Goal: Task Accomplishment & Management: Manage account settings

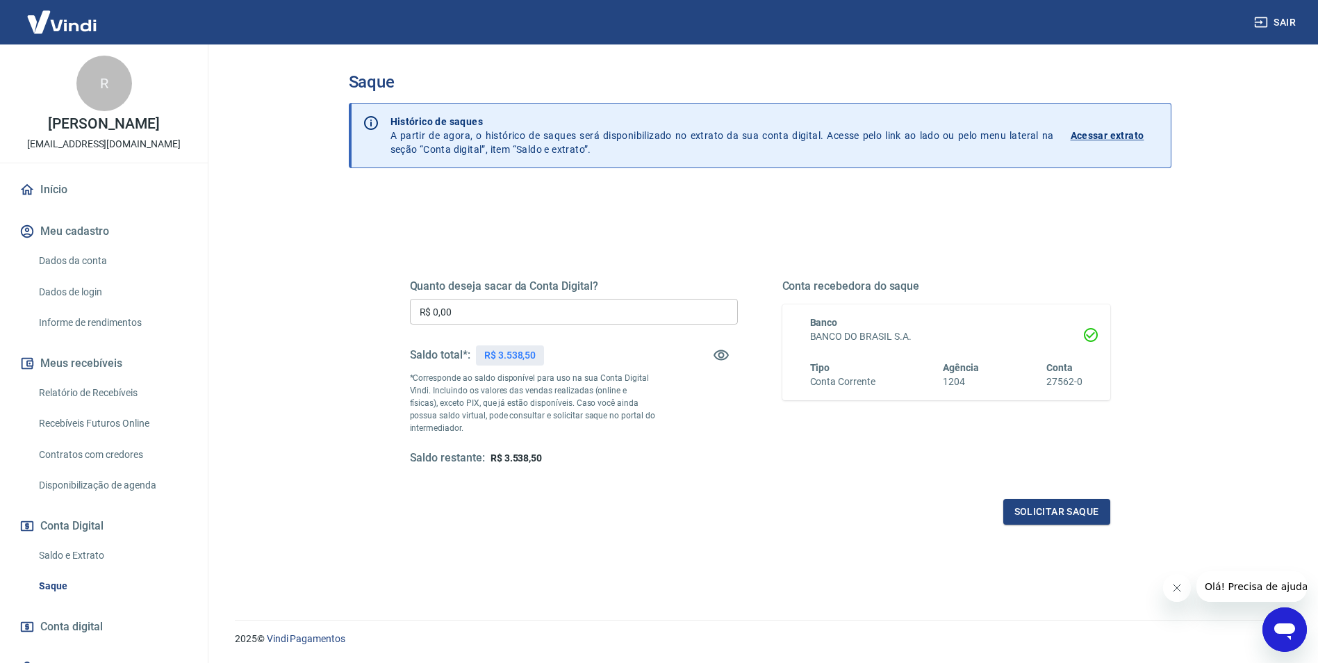
click at [511, 317] on input "R$ 0,00" at bounding box center [574, 312] width 328 height 26
type input "R$ 3.538,50"
click at [1056, 517] on button "Solicitar saque" at bounding box center [1056, 512] width 107 height 26
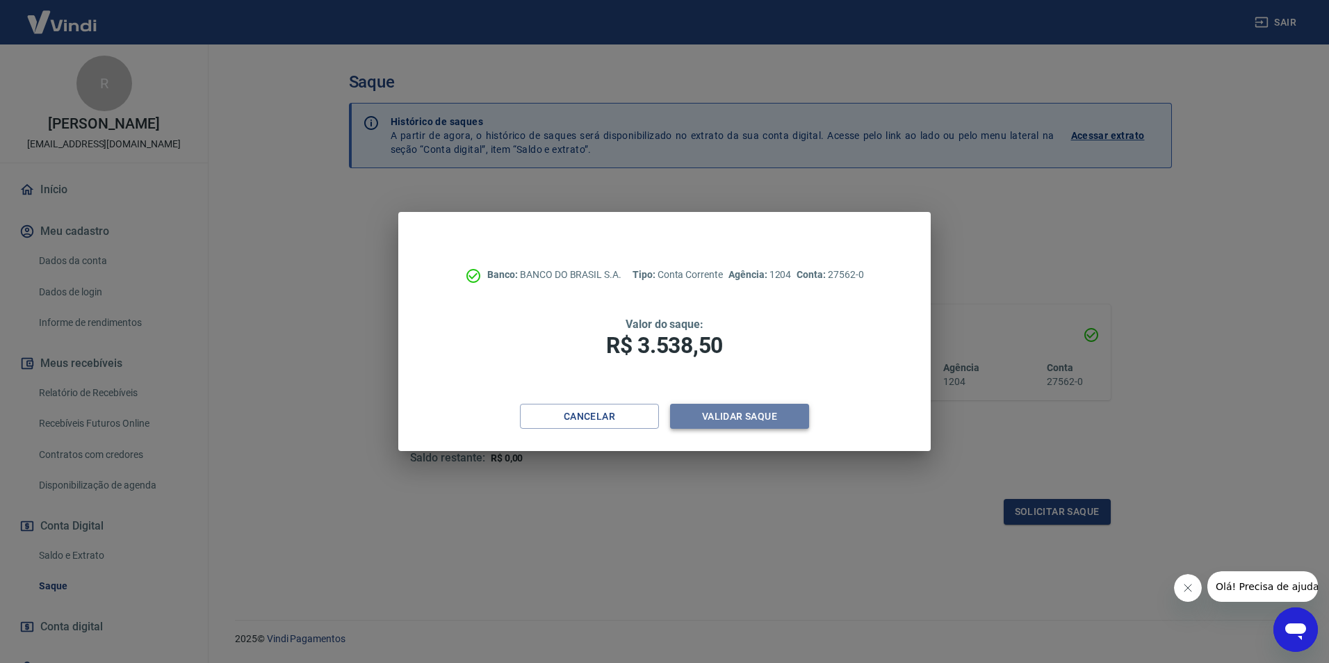
click at [714, 427] on button "Validar saque" at bounding box center [739, 417] width 139 height 26
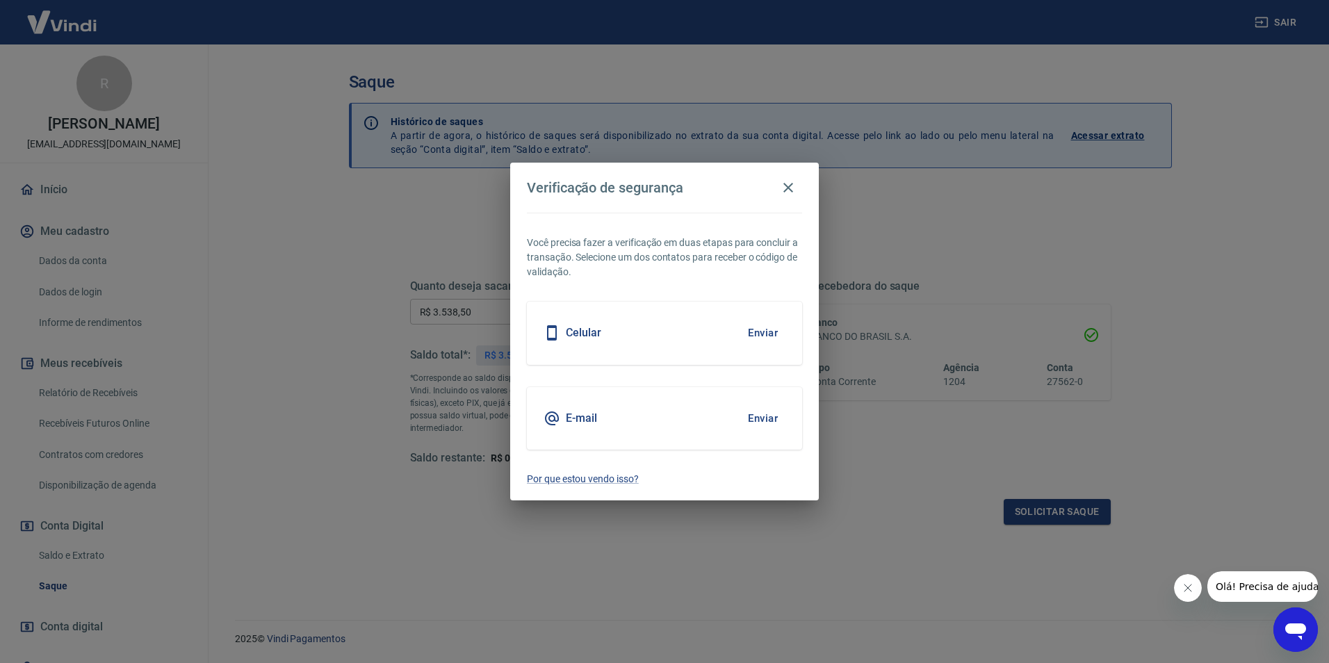
click at [700, 345] on div "Celular Enviar" at bounding box center [664, 333] width 275 height 63
click at [757, 334] on button "Enviar" at bounding box center [762, 332] width 45 height 29
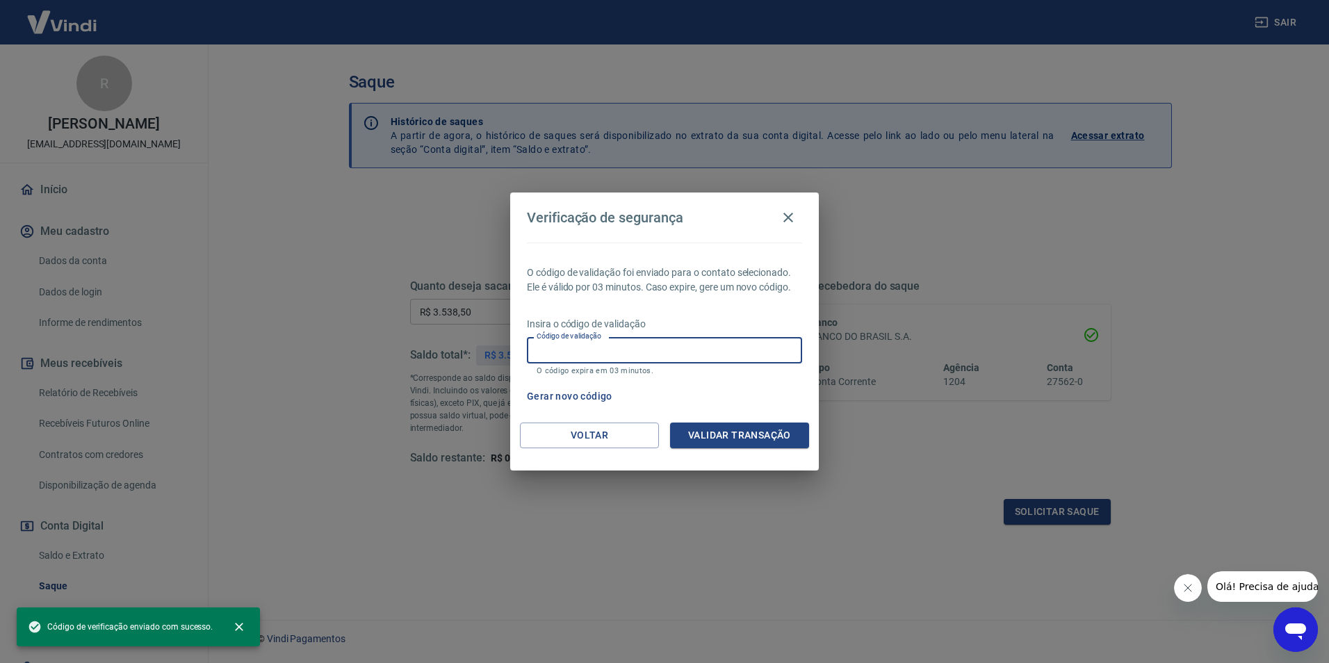
click at [723, 349] on input "Código de validação" at bounding box center [664, 350] width 275 height 26
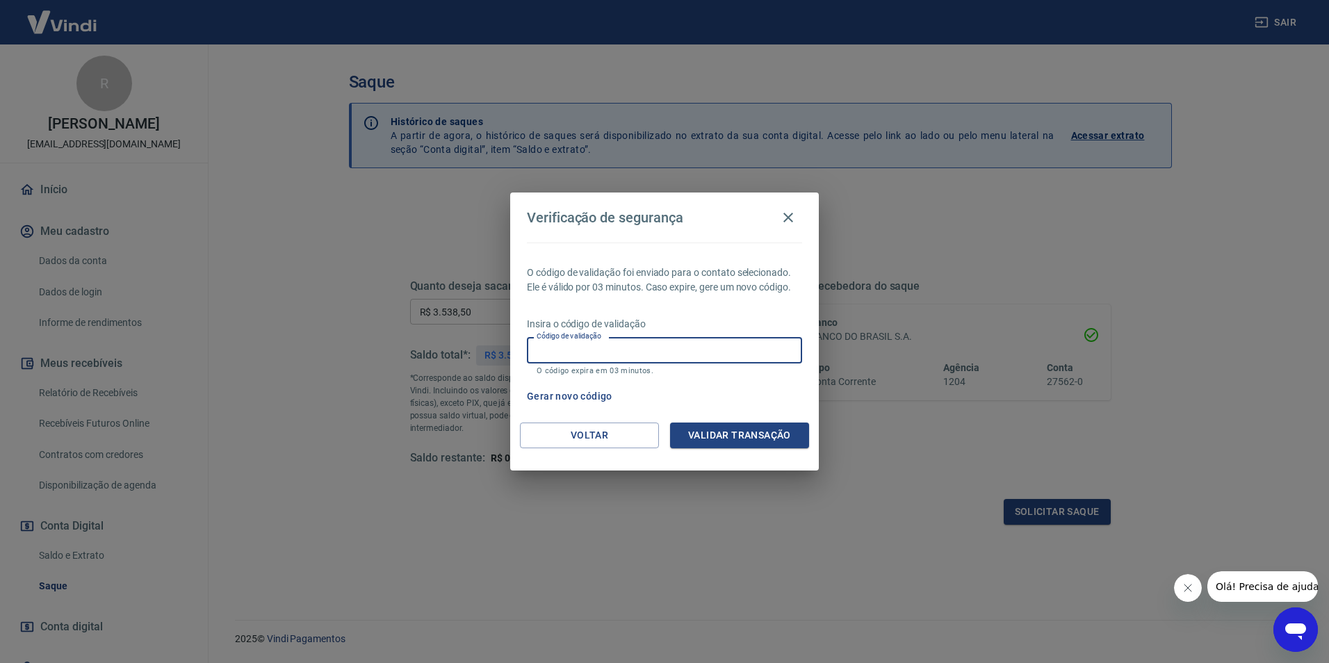
click at [723, 349] on input "Código de validação" at bounding box center [664, 350] width 275 height 26
type input "288588"
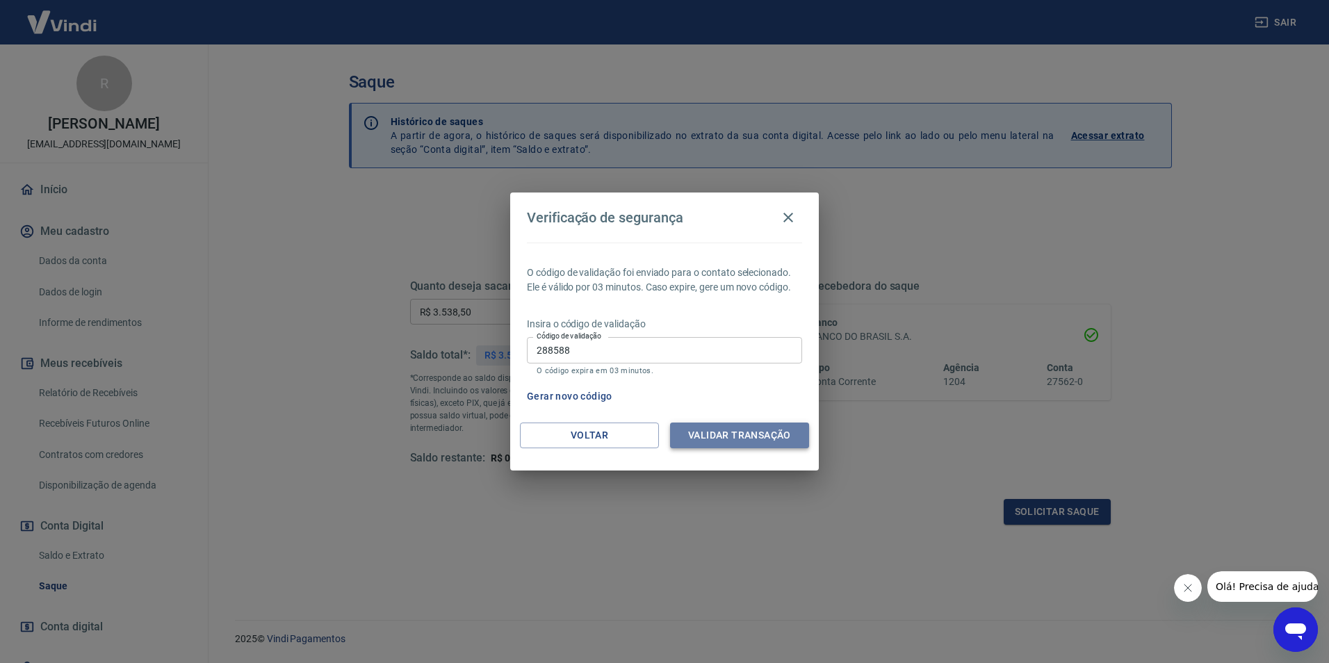
click at [746, 433] on button "Validar transação" at bounding box center [739, 436] width 139 height 26
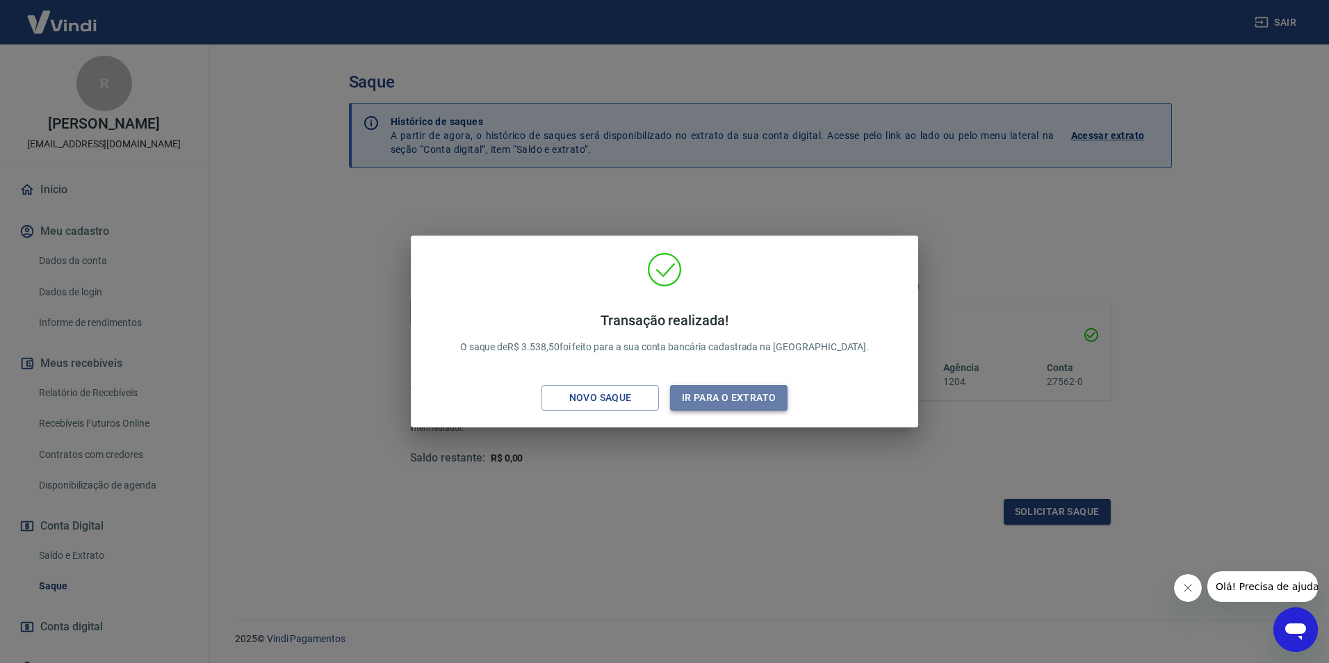
click at [700, 399] on button "Ir para o extrato" at bounding box center [728, 398] width 117 height 26
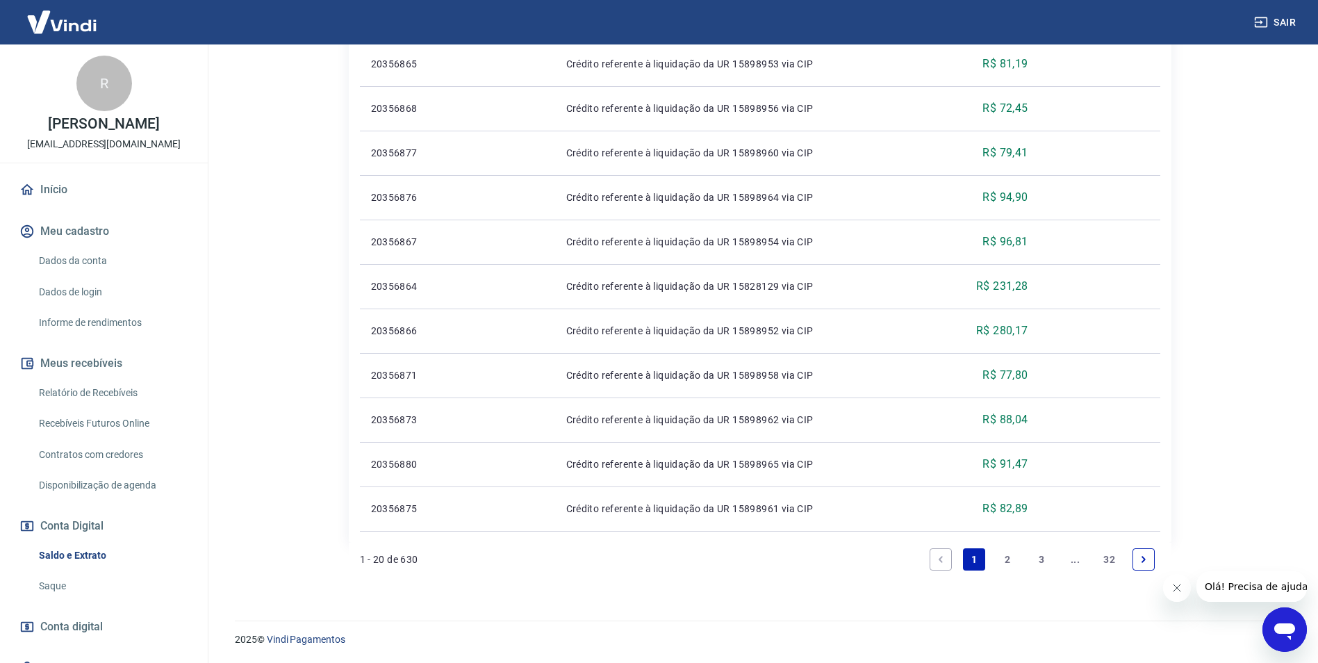
scroll to position [881, 0]
click at [1009, 559] on link "2" at bounding box center [1008, 559] width 22 height 22
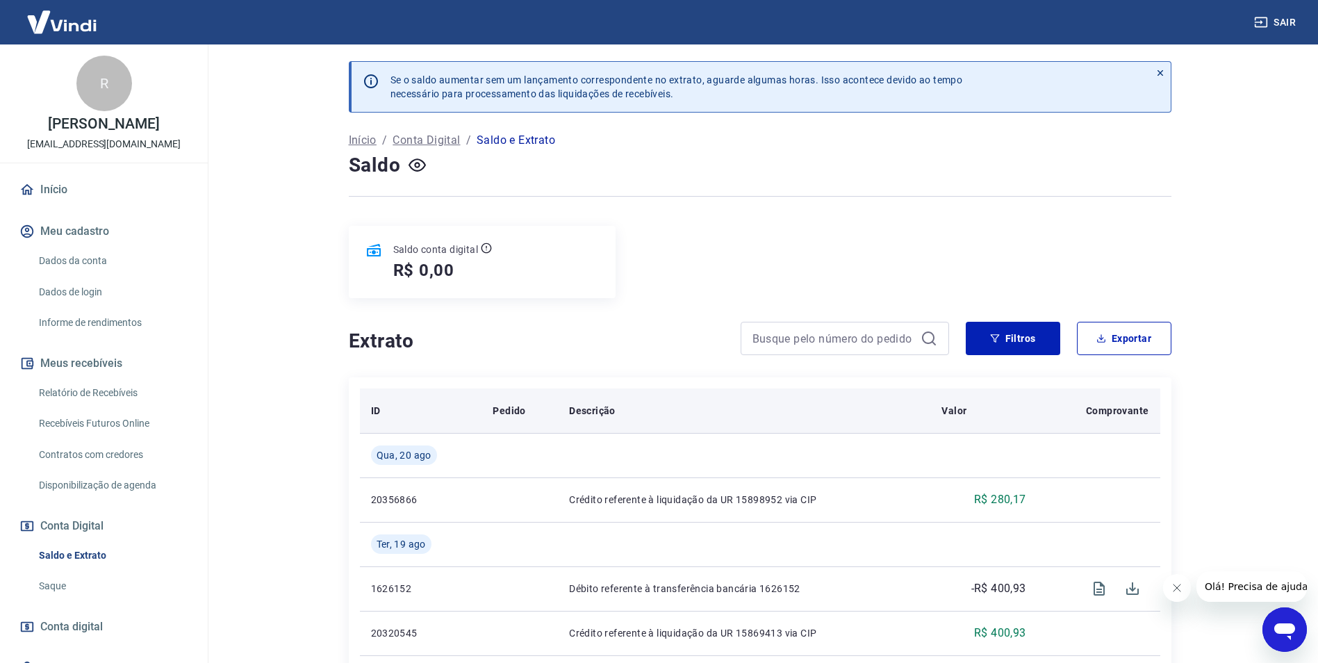
click at [1130, 409] on p "Comprovante" at bounding box center [1117, 411] width 63 height 14
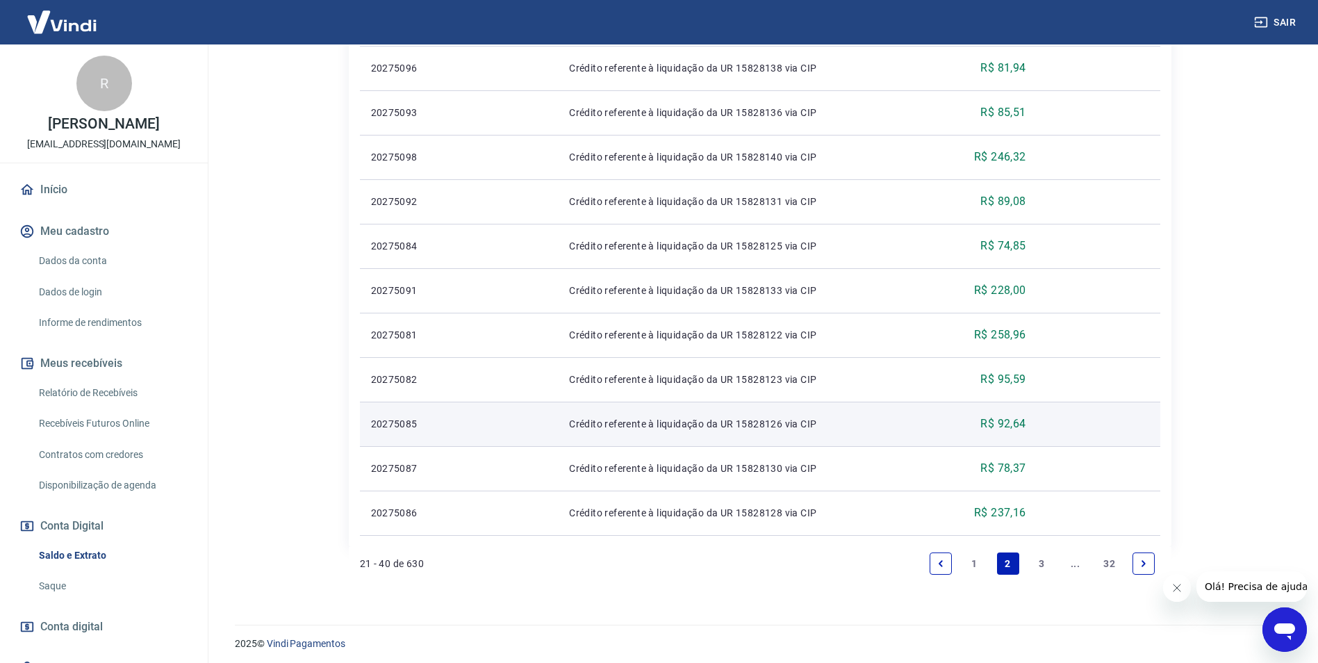
scroll to position [926, 0]
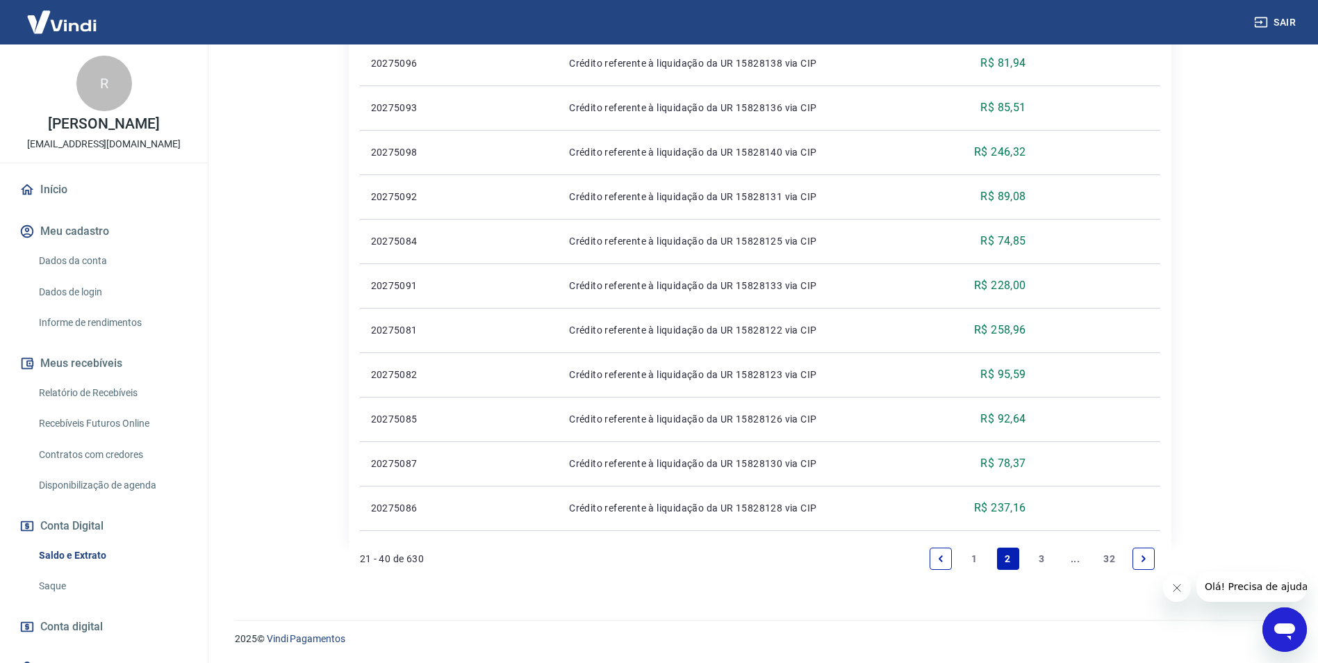
click at [969, 562] on link "1" at bounding box center [974, 559] width 22 height 22
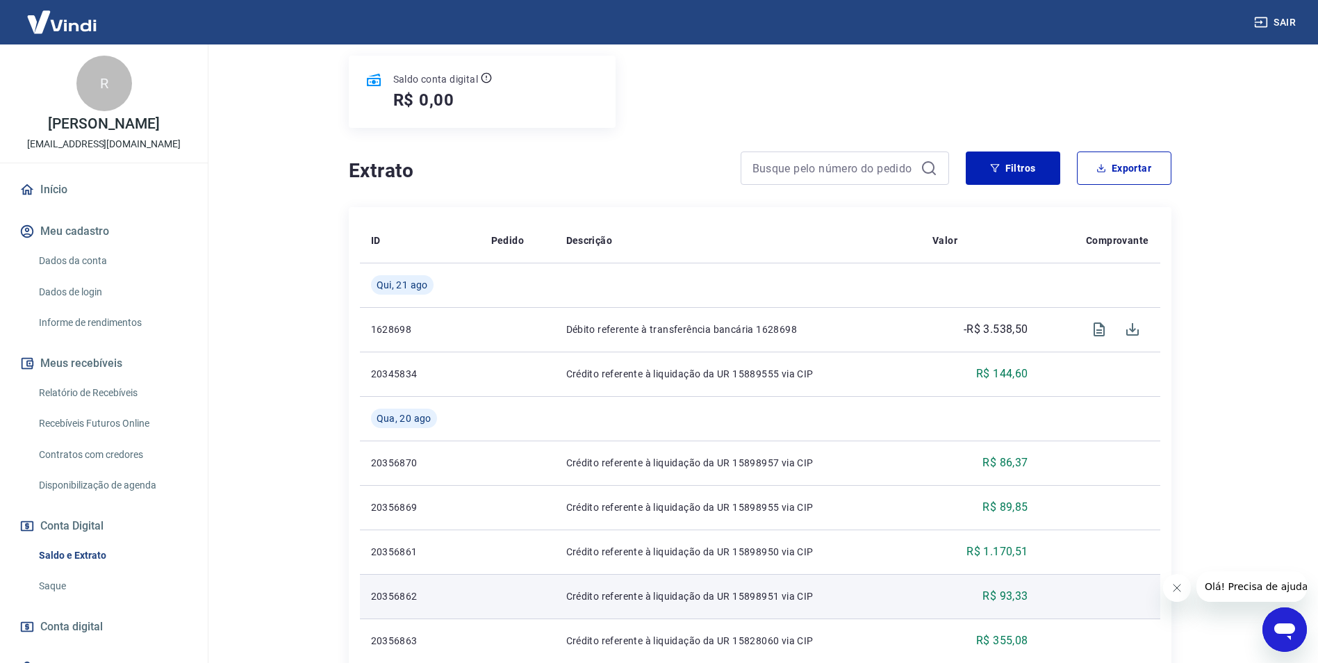
scroll to position [117, 0]
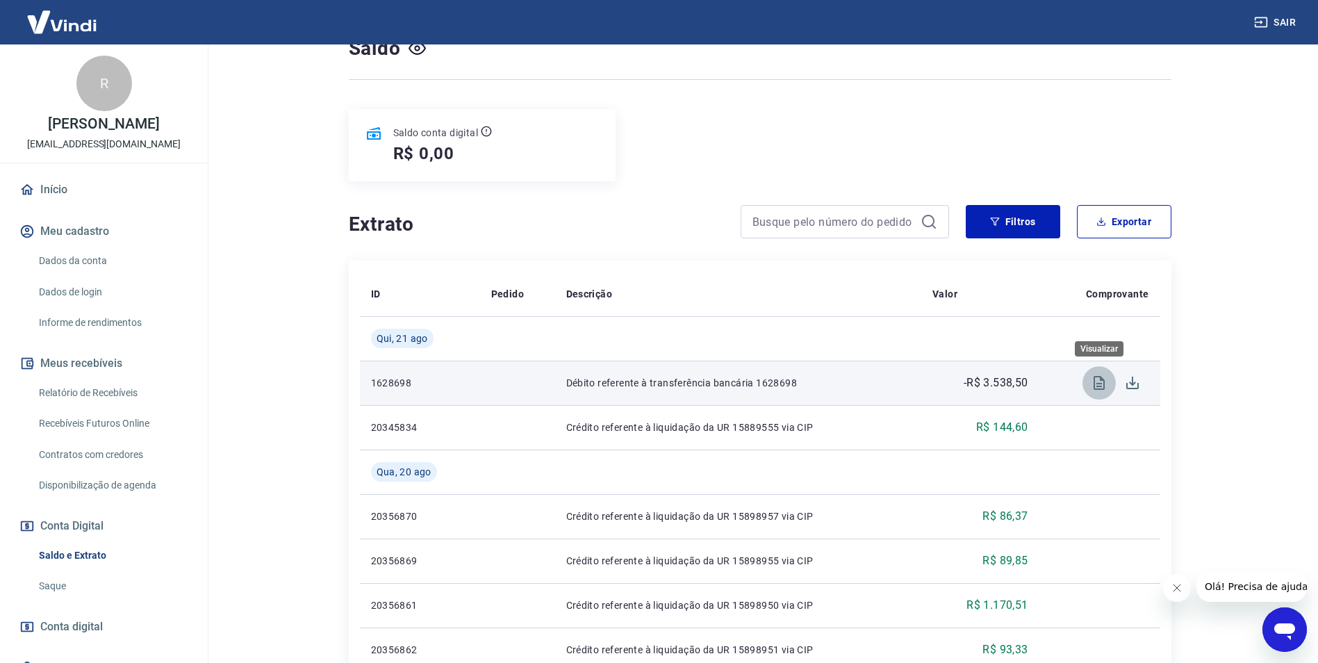
click at [1096, 386] on icon "Visualizar" at bounding box center [1099, 383] width 17 height 17
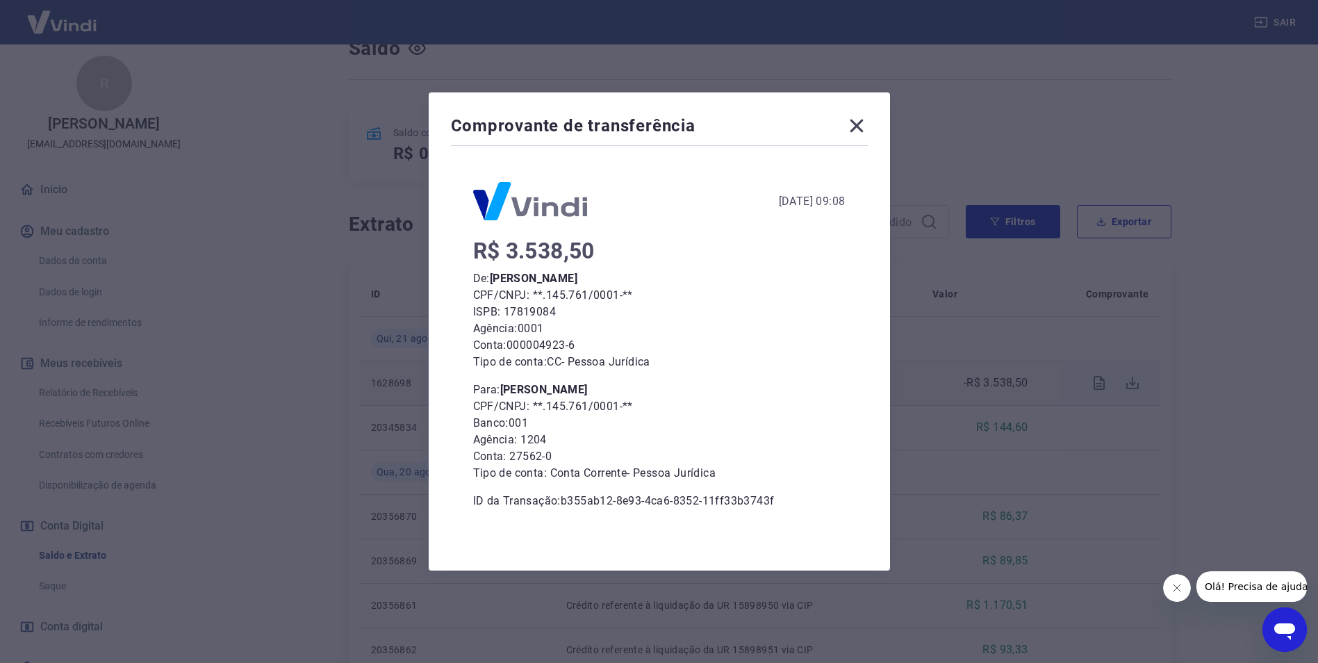
click at [858, 129] on icon at bounding box center [856, 126] width 13 height 13
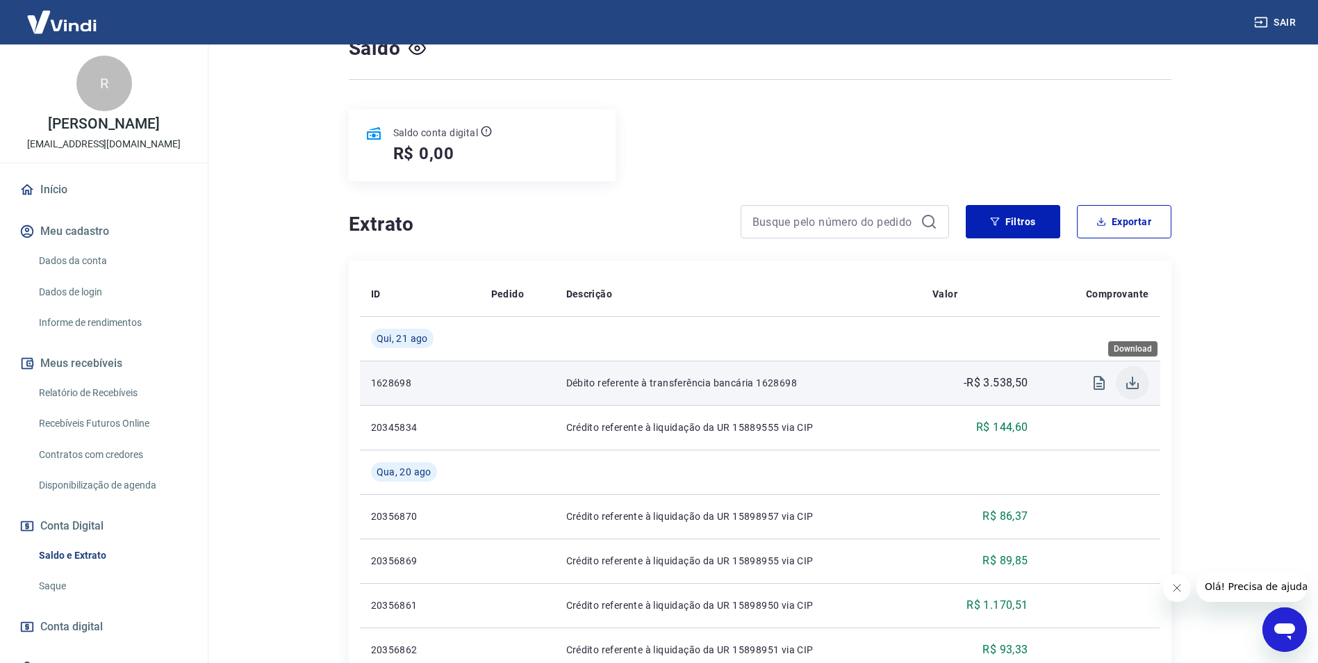
click at [1130, 388] on icon "Download" at bounding box center [1132, 383] width 13 height 13
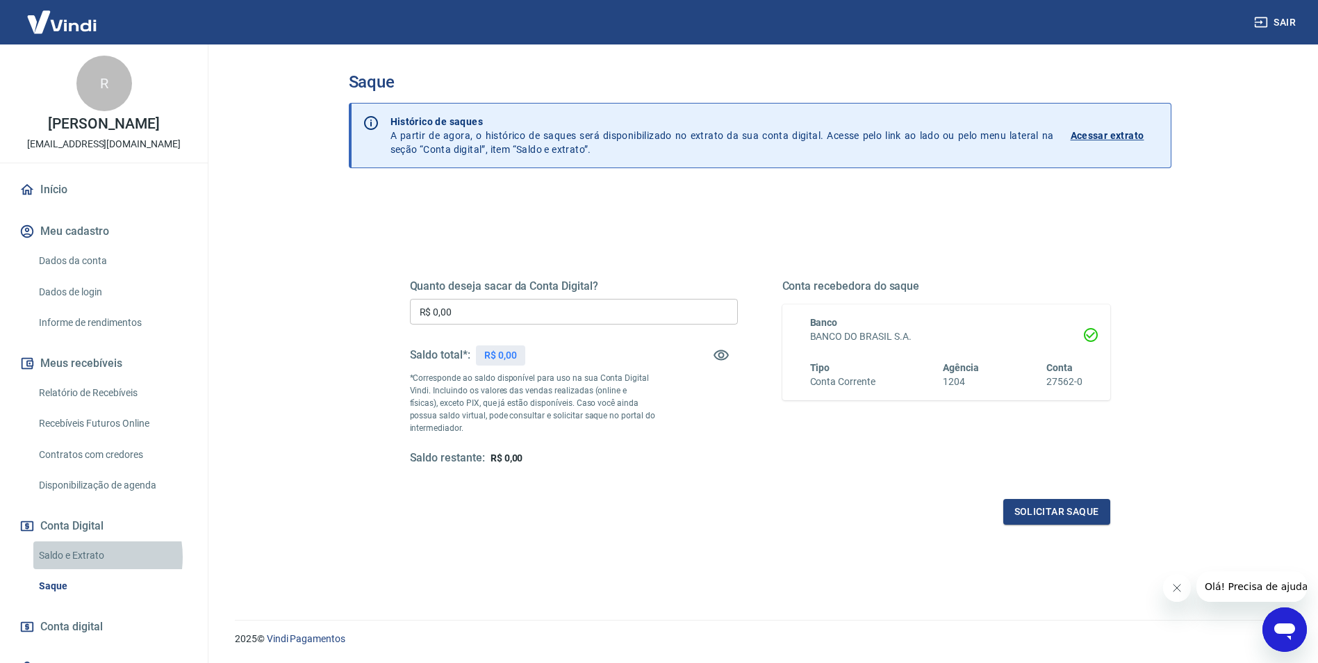
click at [76, 557] on link "Saldo e Extrato" at bounding box center [112, 555] width 158 height 28
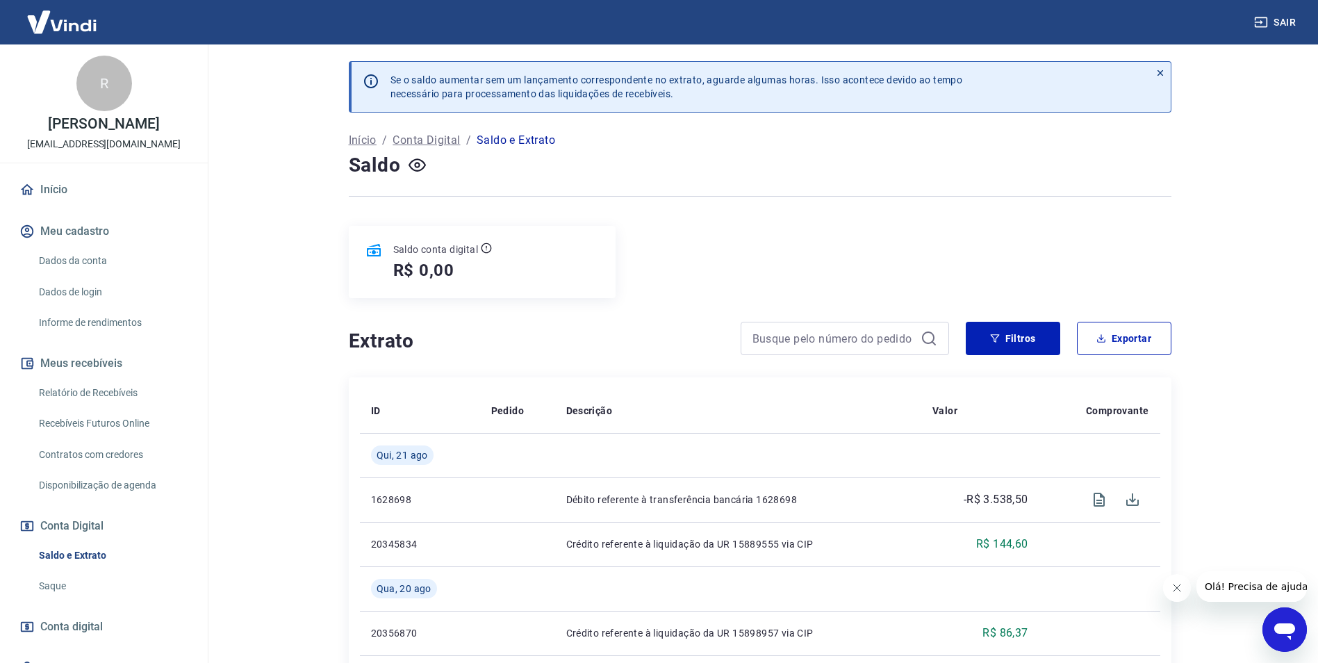
click at [110, 395] on link "Relatório de Recebíveis" at bounding box center [112, 393] width 158 height 28
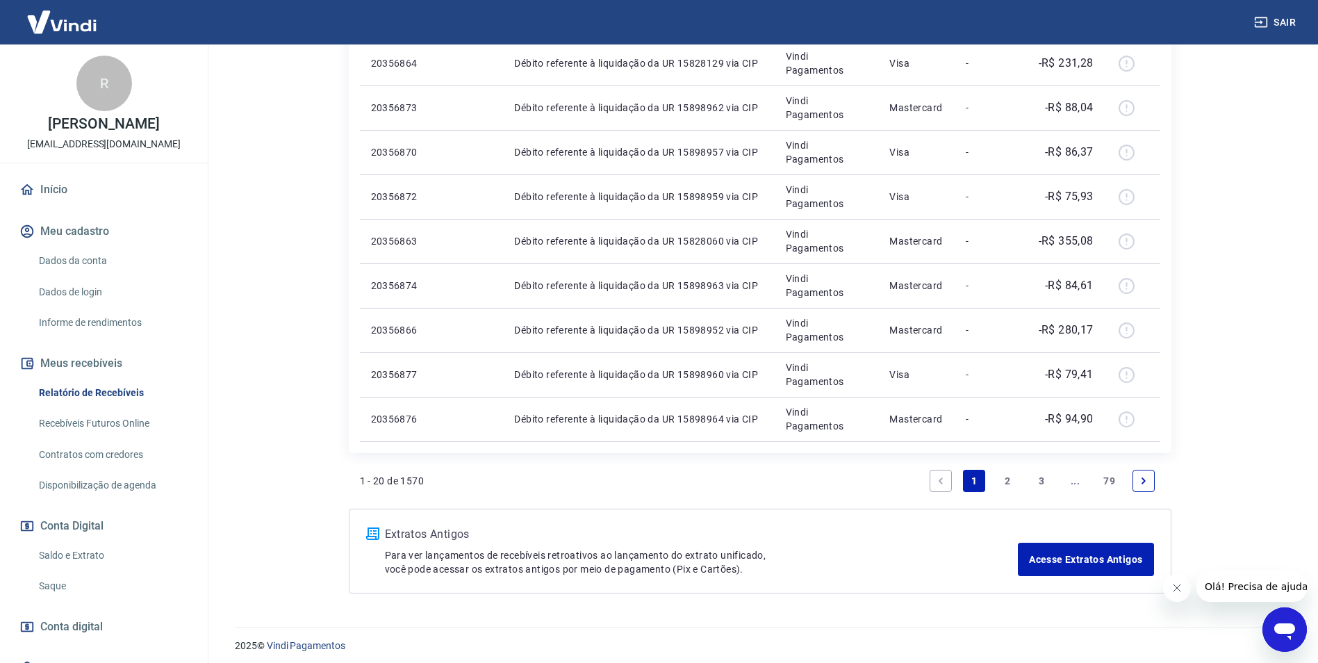
scroll to position [852, 0]
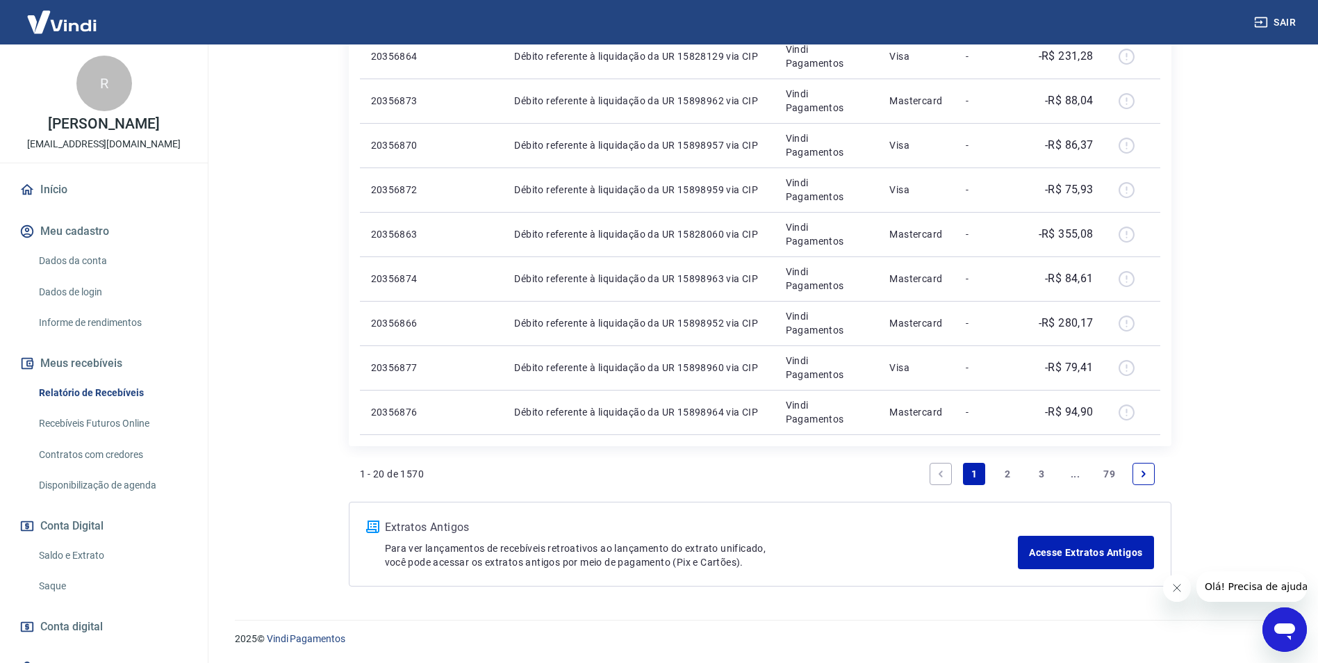
click at [1003, 470] on link "2" at bounding box center [1008, 474] width 22 height 22
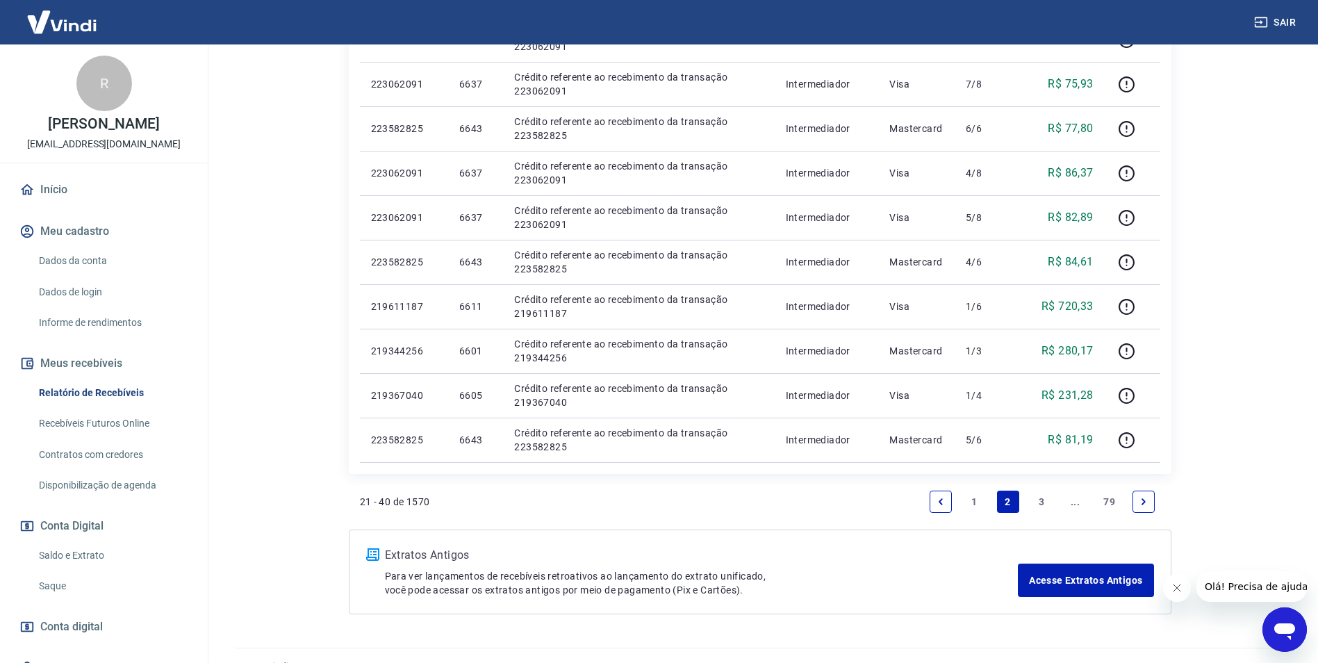
scroll to position [852, 0]
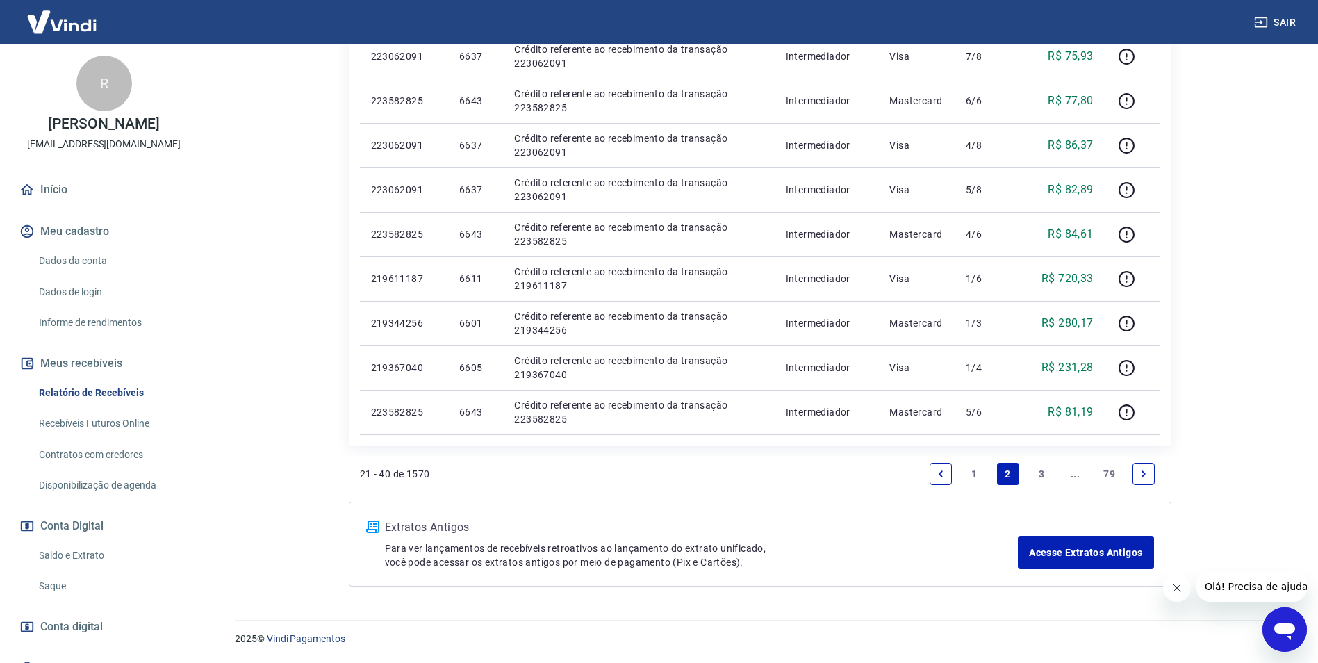
click at [1032, 473] on link "3" at bounding box center [1042, 474] width 22 height 22
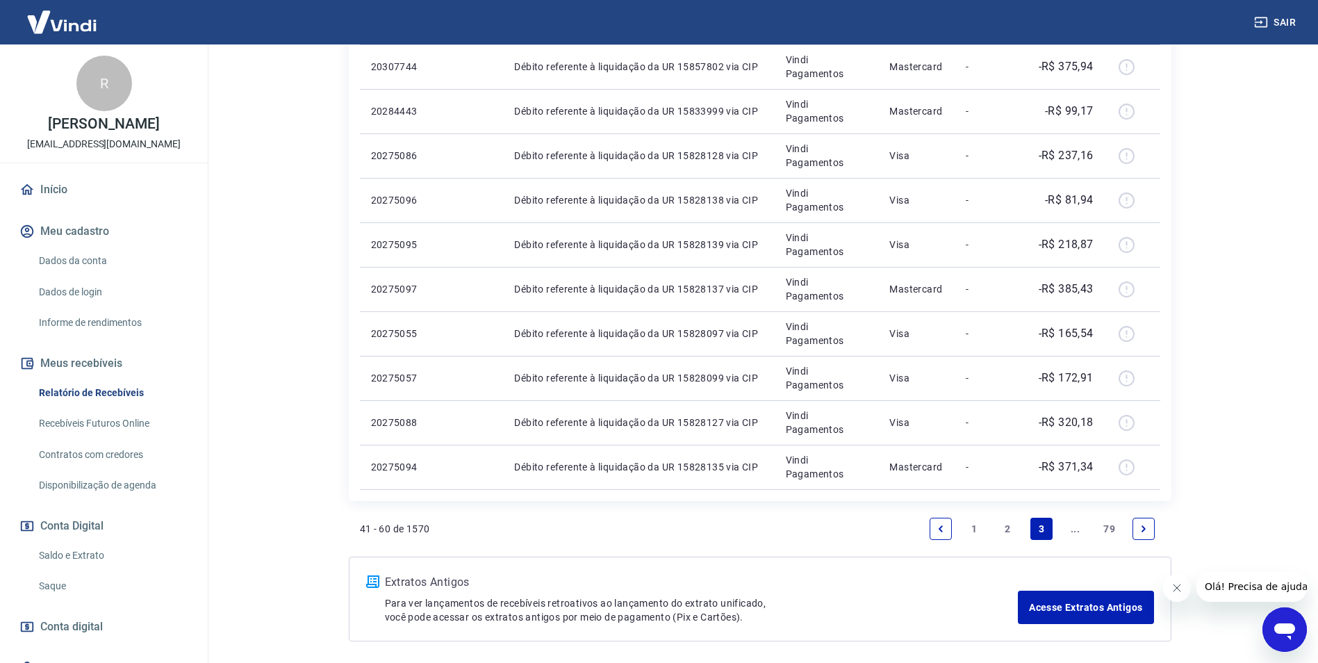
scroll to position [941, 0]
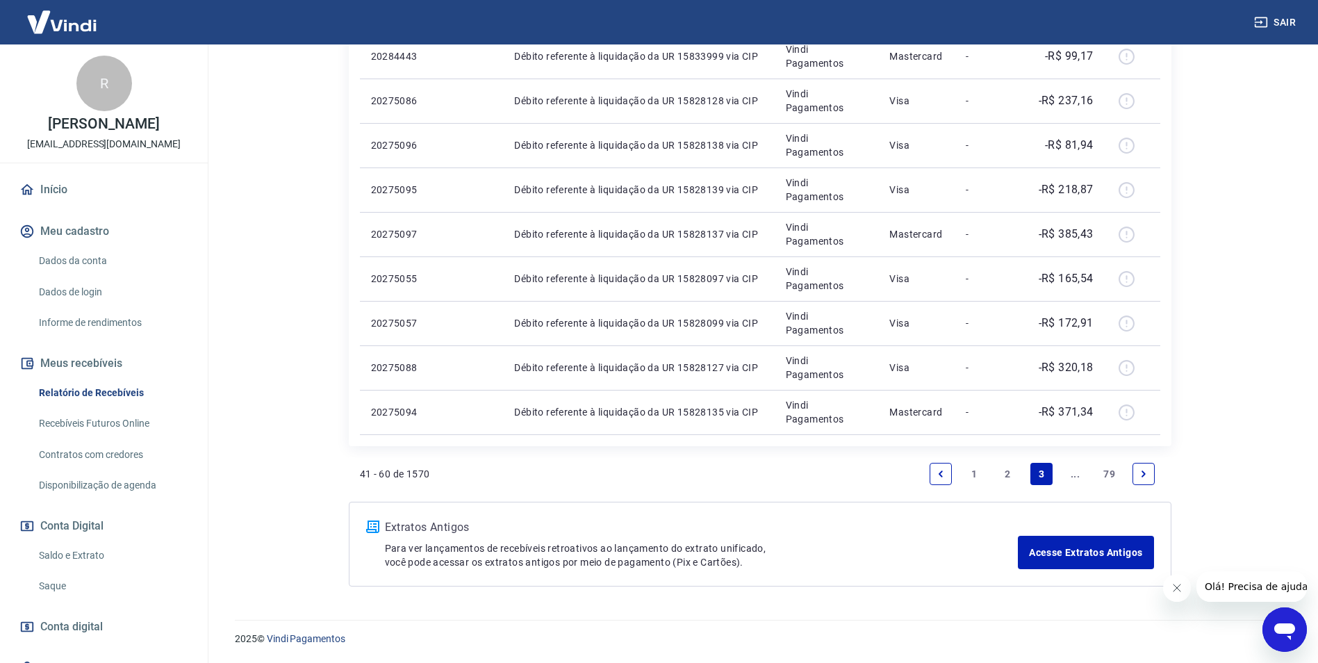
click at [1140, 469] on icon "Next page" at bounding box center [1144, 474] width 10 height 10
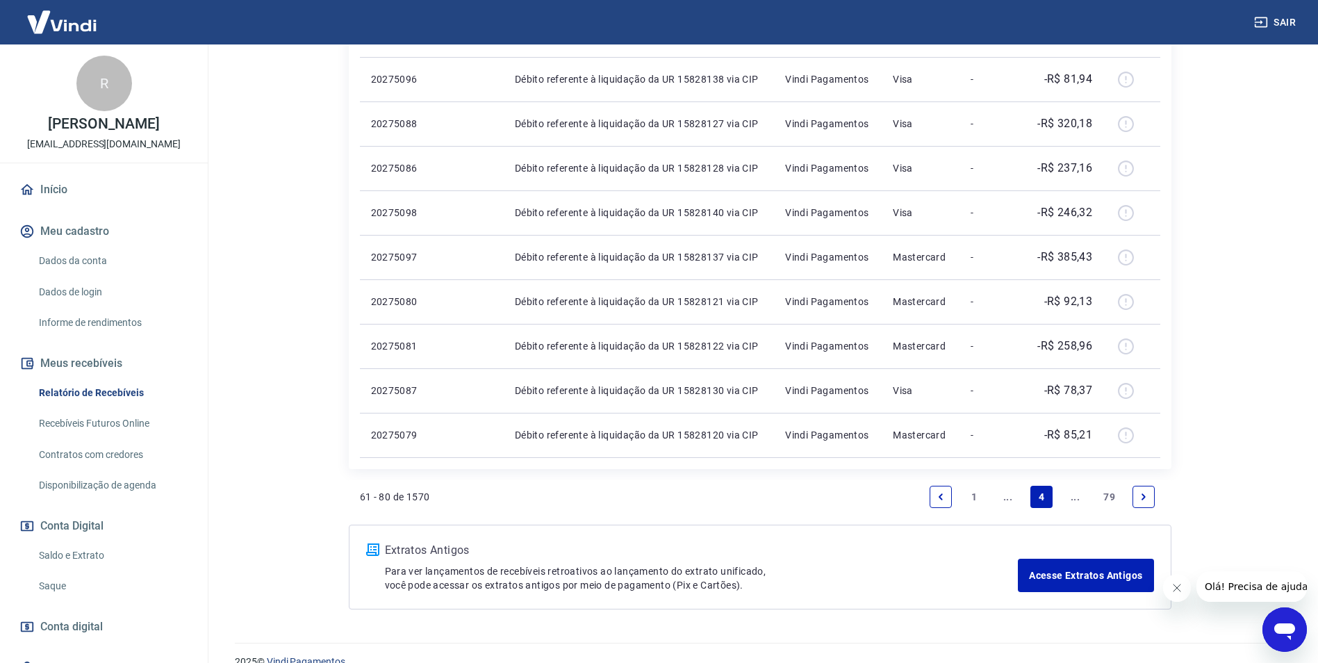
scroll to position [852, 0]
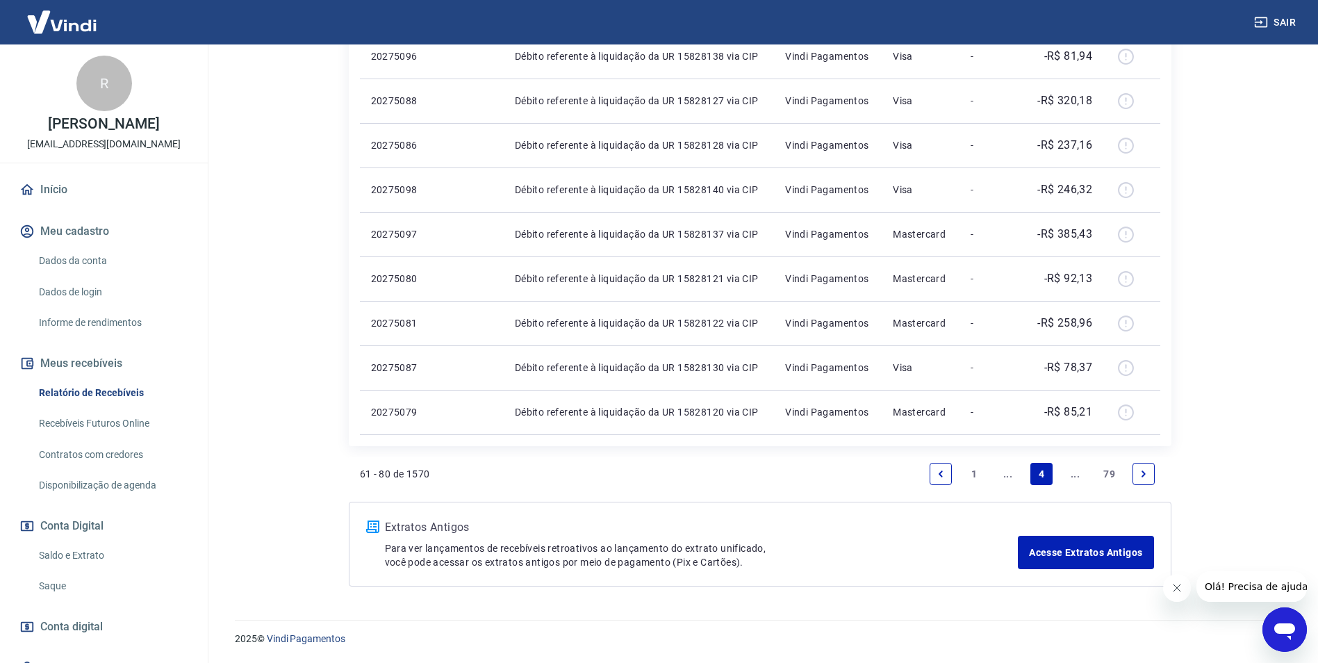
click at [1139, 479] on link "Next page" at bounding box center [1144, 474] width 22 height 22
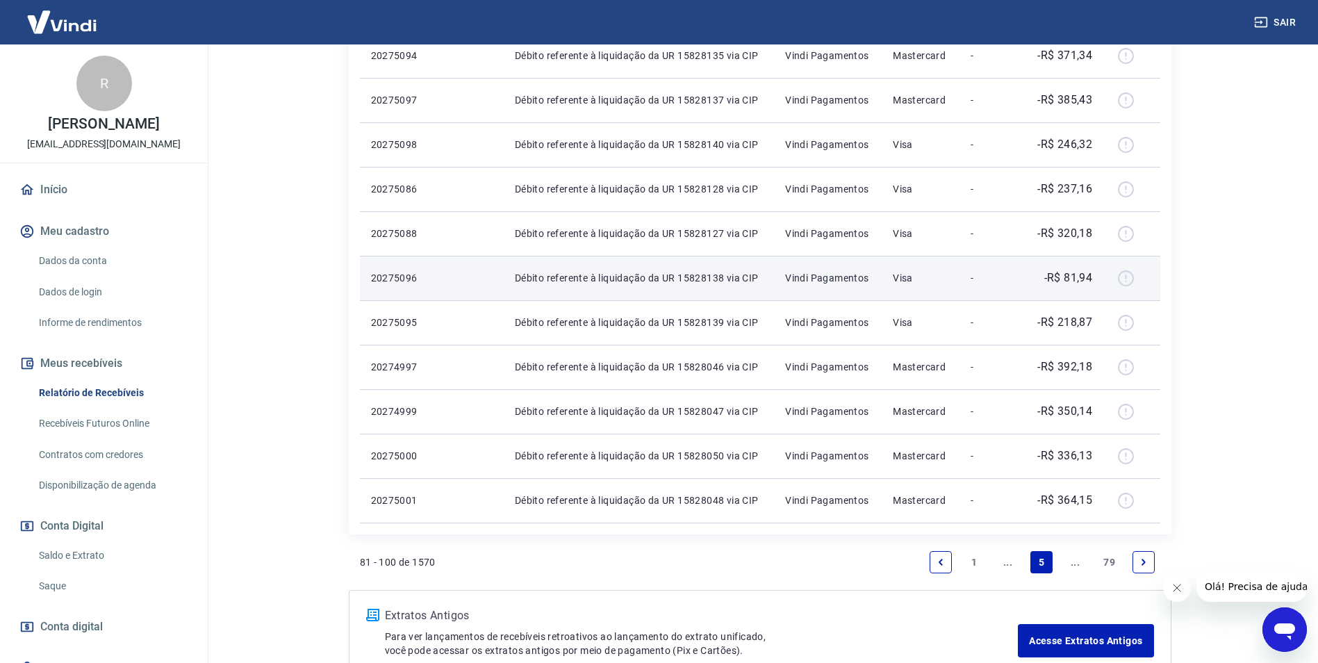
scroll to position [764, 0]
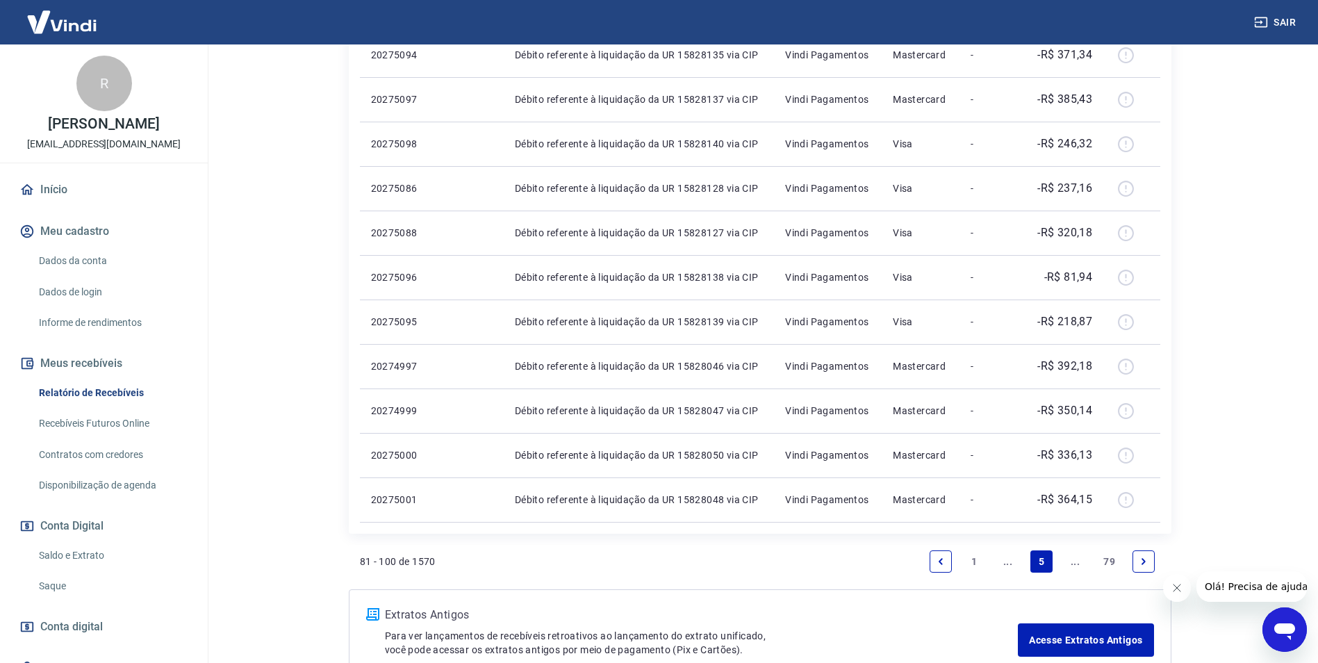
click at [1148, 566] on link "Next page" at bounding box center [1144, 561] width 22 height 22
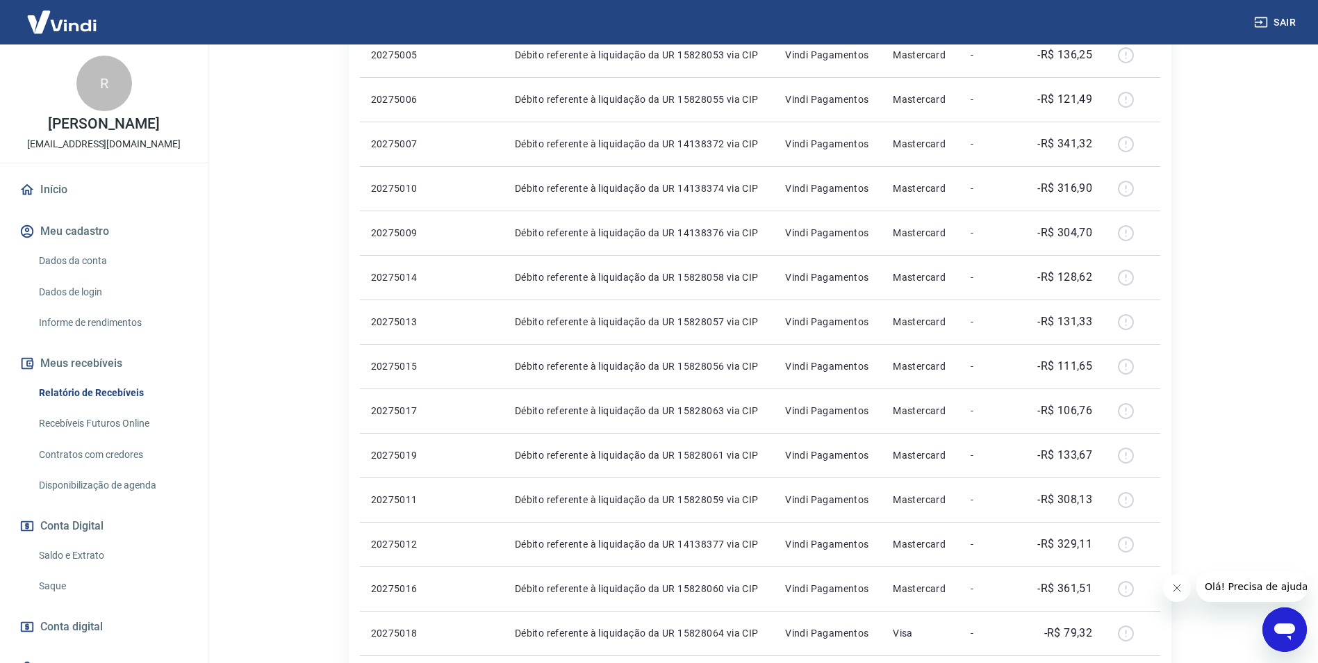
scroll to position [695, 0]
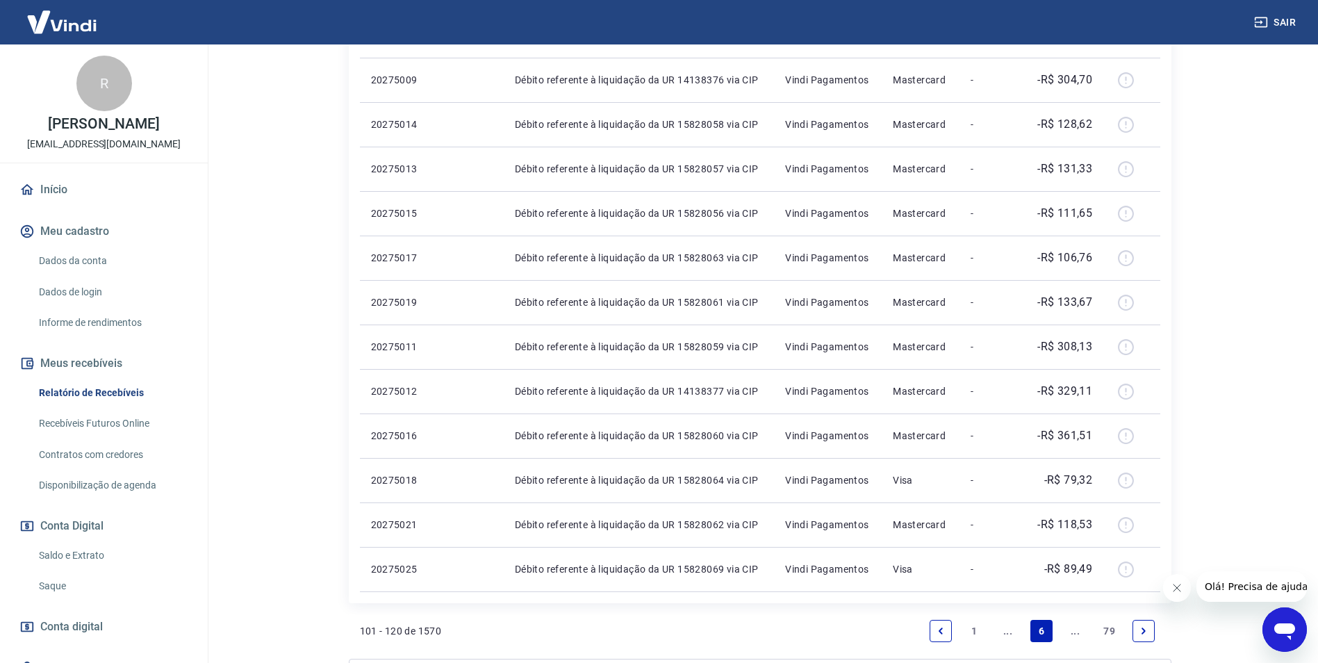
click at [1137, 629] on link "Next page" at bounding box center [1144, 631] width 22 height 22
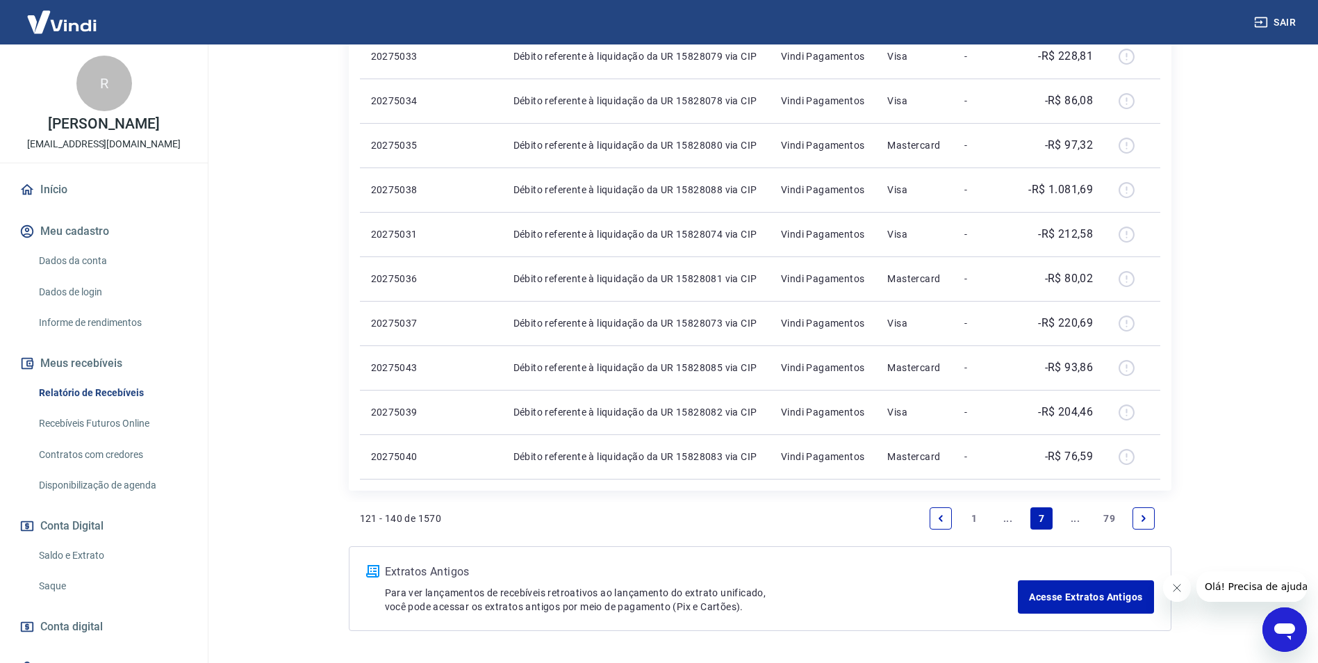
scroll to position [852, 0]
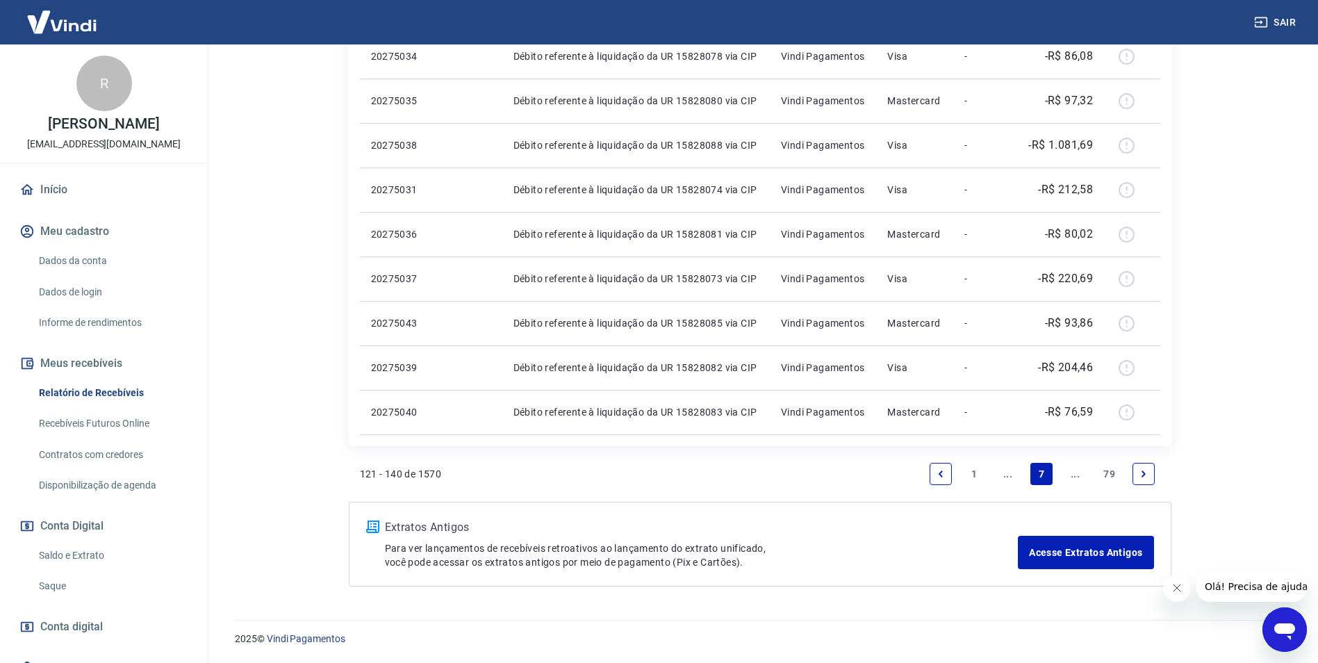
click at [1137, 473] on link "Next page" at bounding box center [1144, 474] width 22 height 22
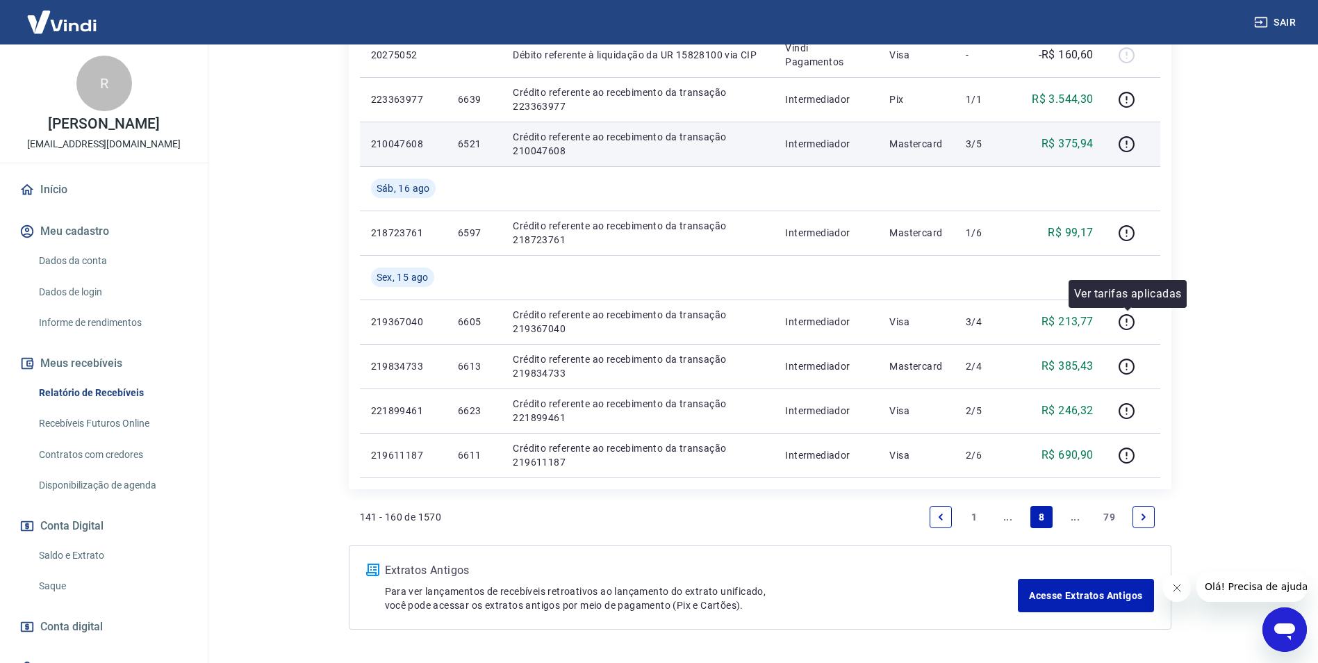
scroll to position [903, 0]
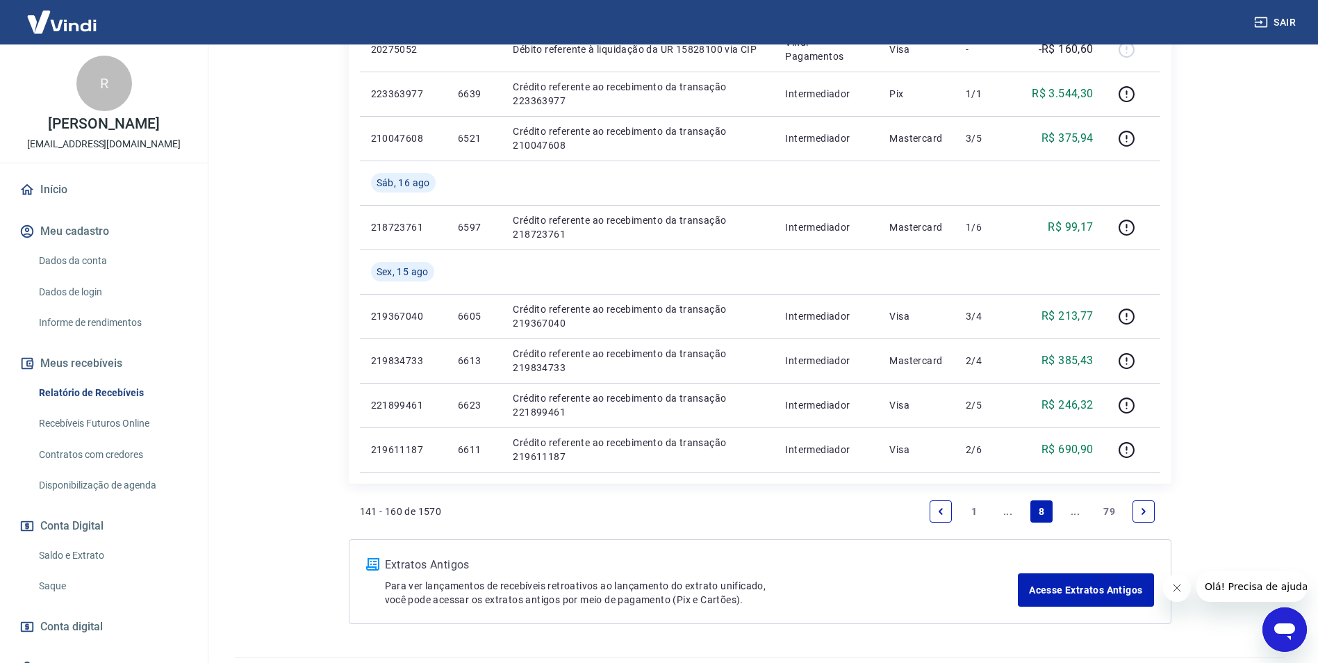
click at [1135, 511] on link "Next page" at bounding box center [1144, 511] width 22 height 22
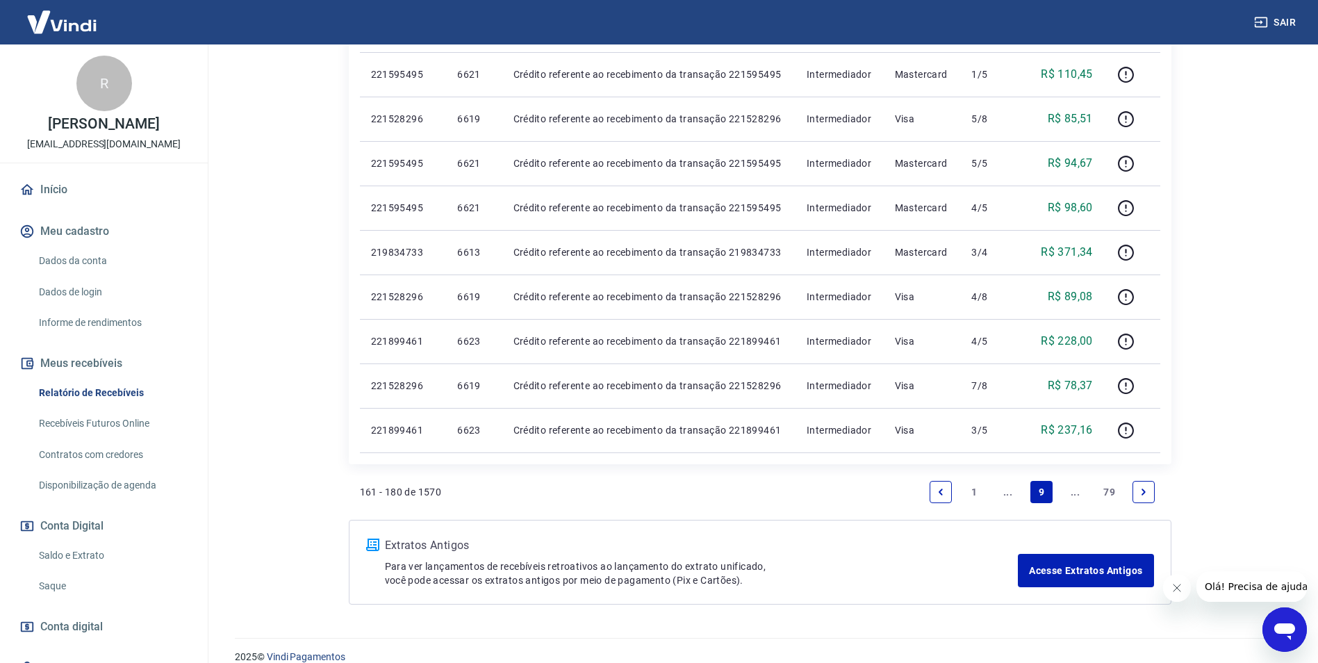
scroll to position [852, 0]
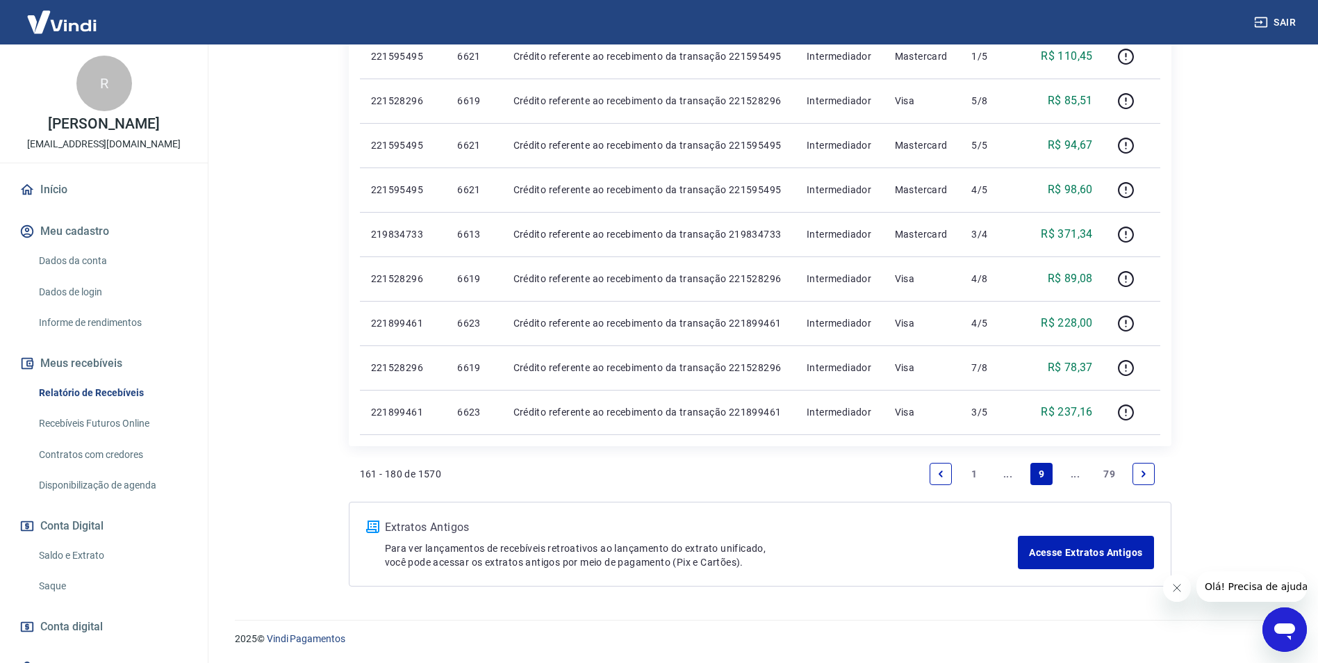
click at [1146, 477] on icon "Next page" at bounding box center [1144, 474] width 10 height 10
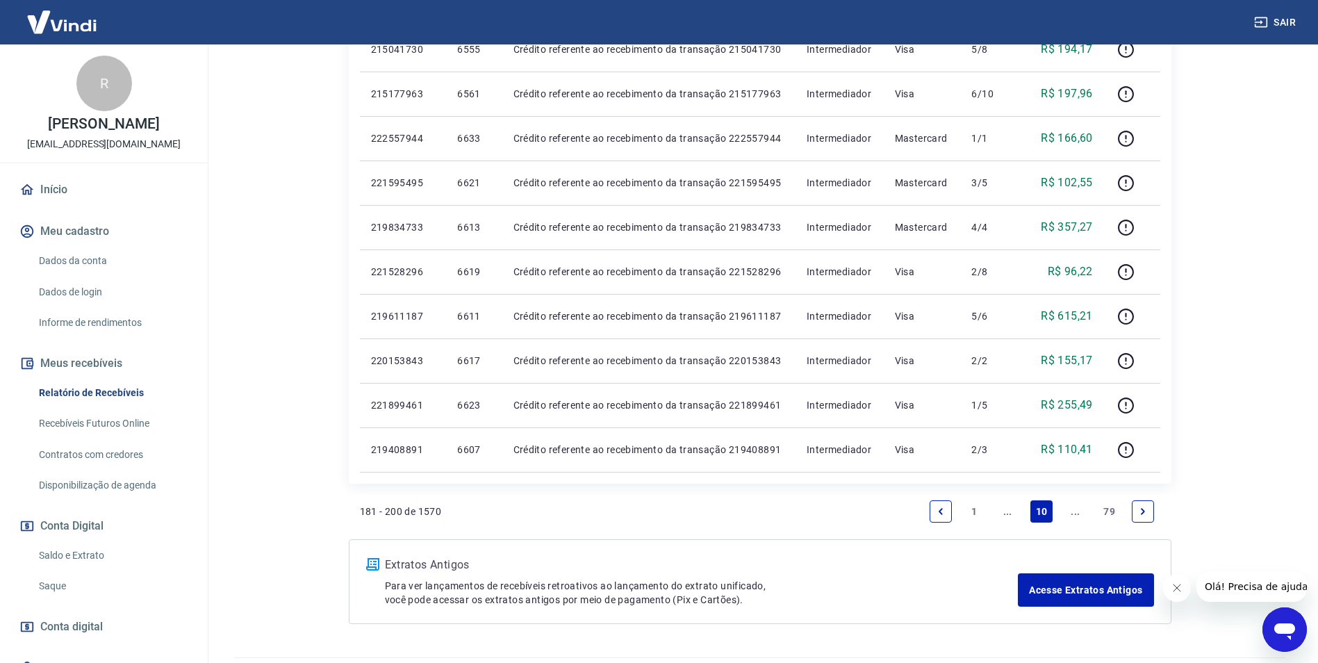
scroll to position [834, 0]
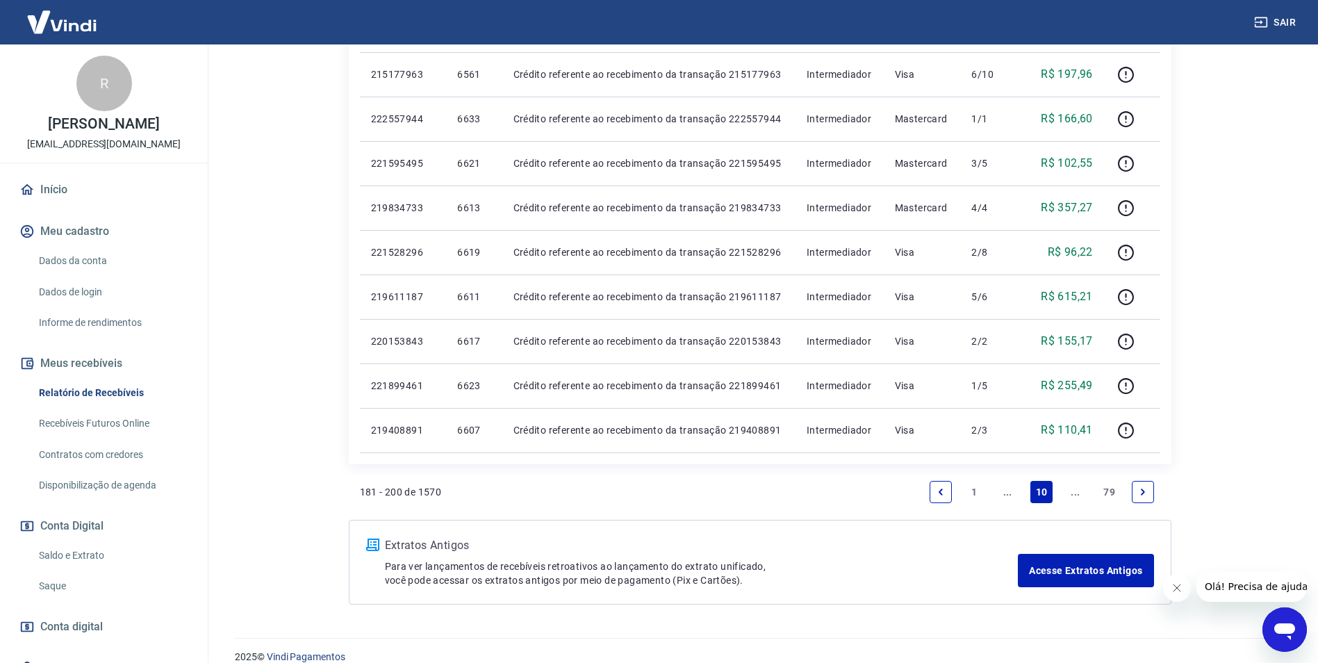
click at [1141, 495] on icon "Next page" at bounding box center [1143, 492] width 10 height 10
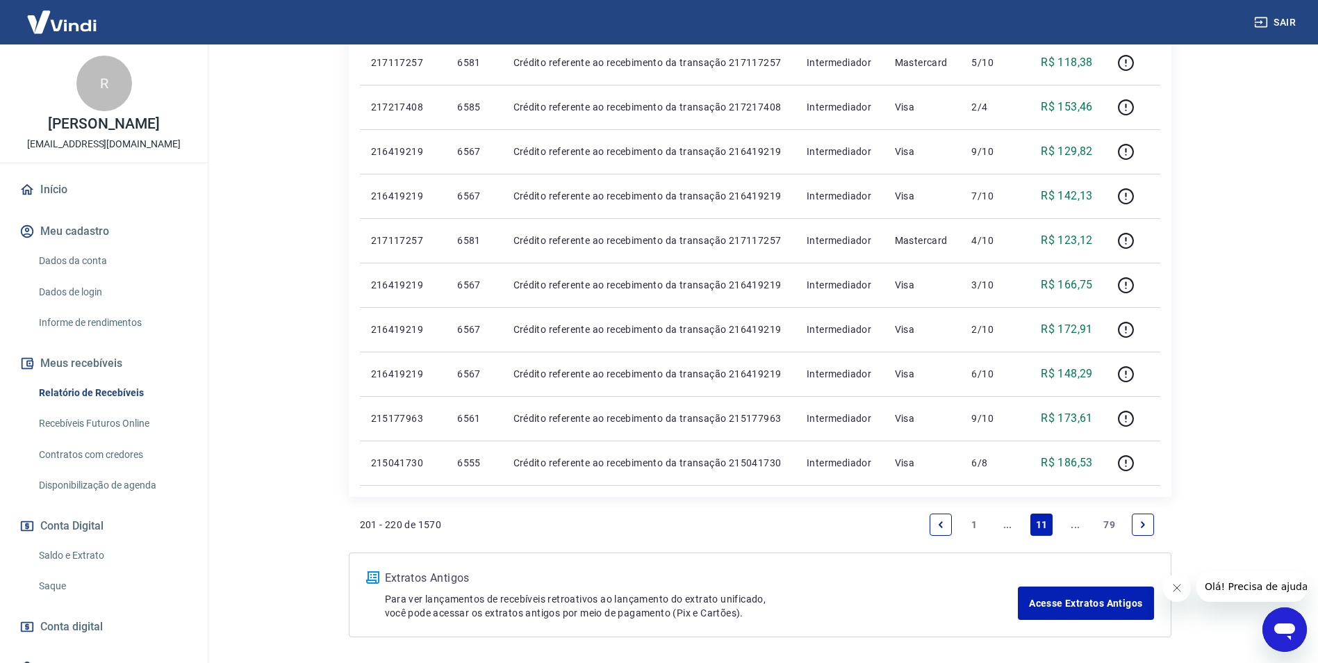
scroll to position [834, 0]
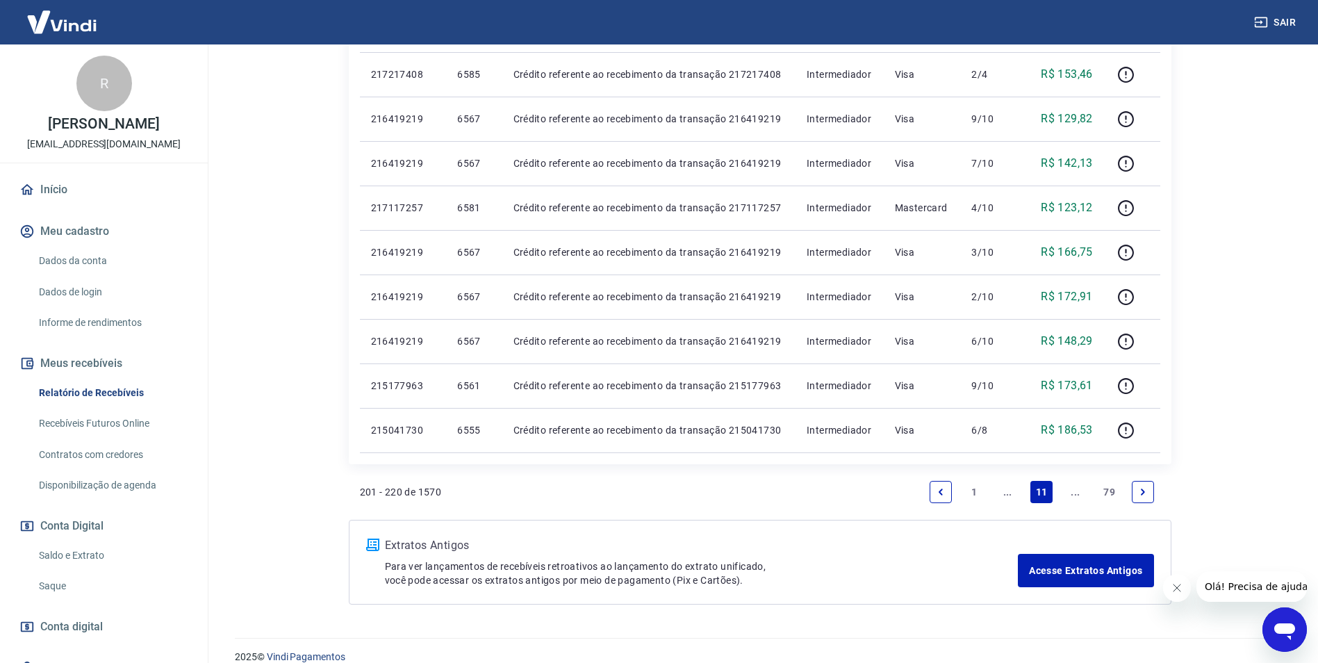
click at [1136, 489] on link "Next page" at bounding box center [1143, 492] width 22 height 22
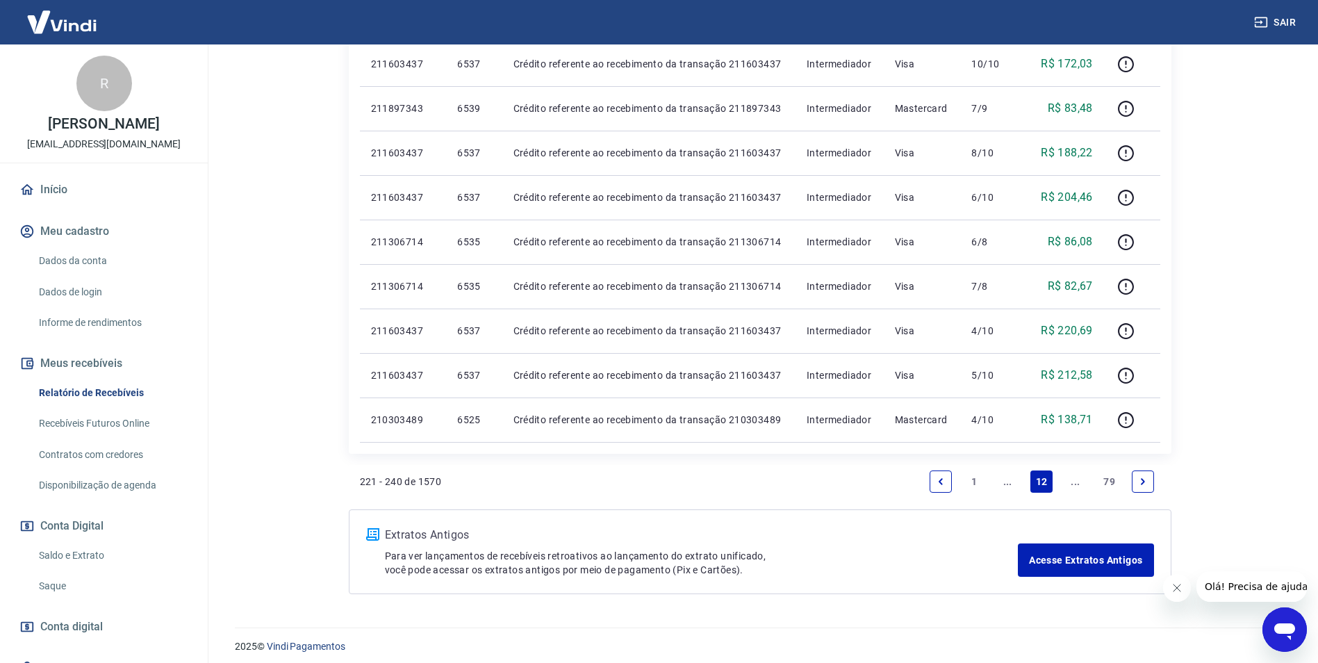
scroll to position [852, 0]
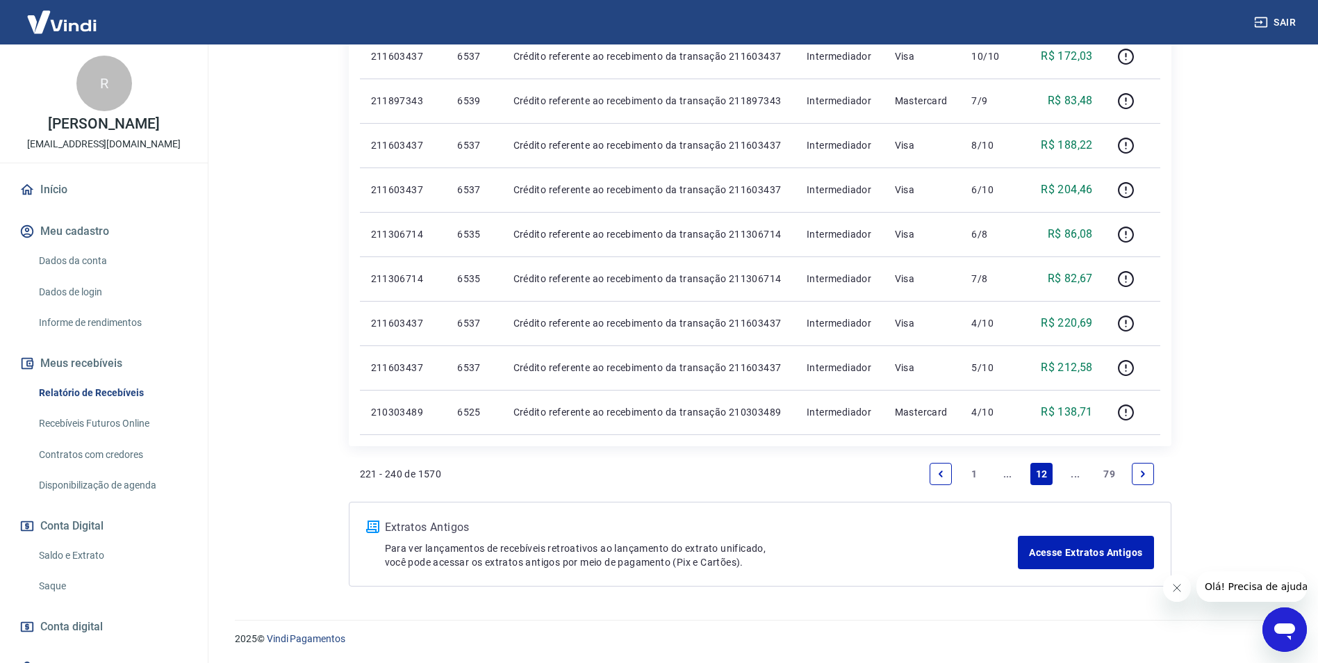
click at [1138, 471] on icon "Next page" at bounding box center [1143, 474] width 10 height 10
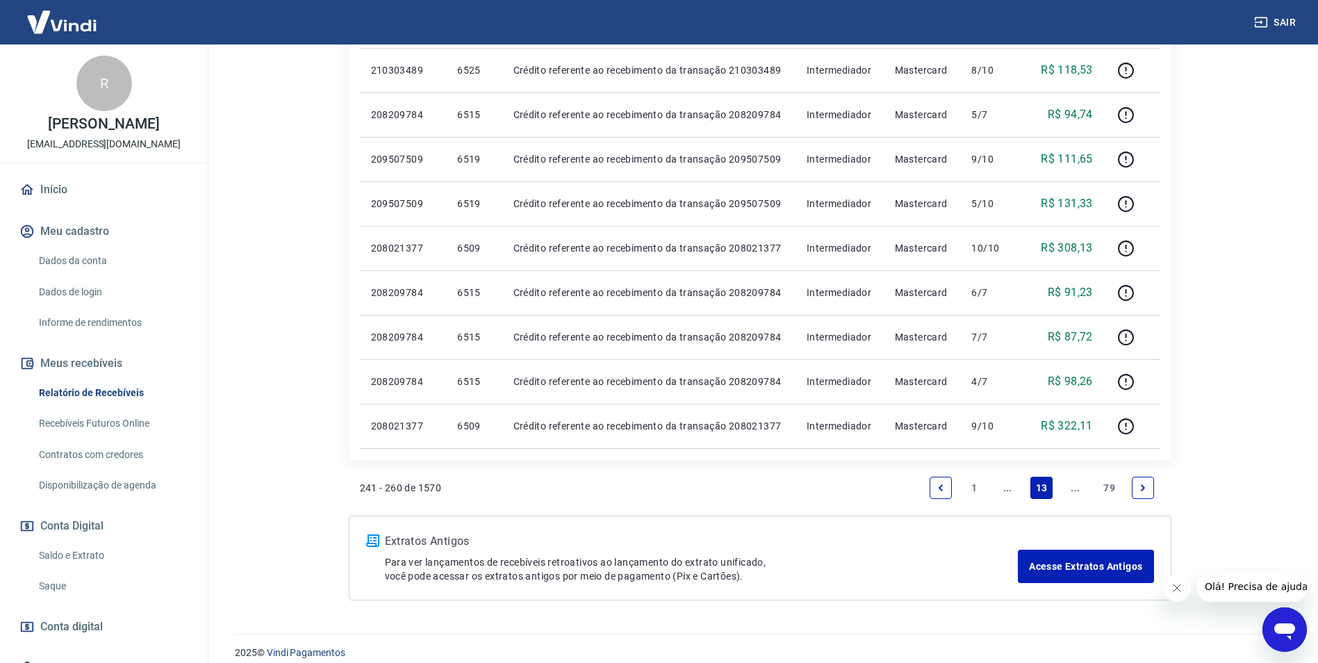
scroll to position [852, 0]
